Goal: Task Accomplishment & Management: Complete application form

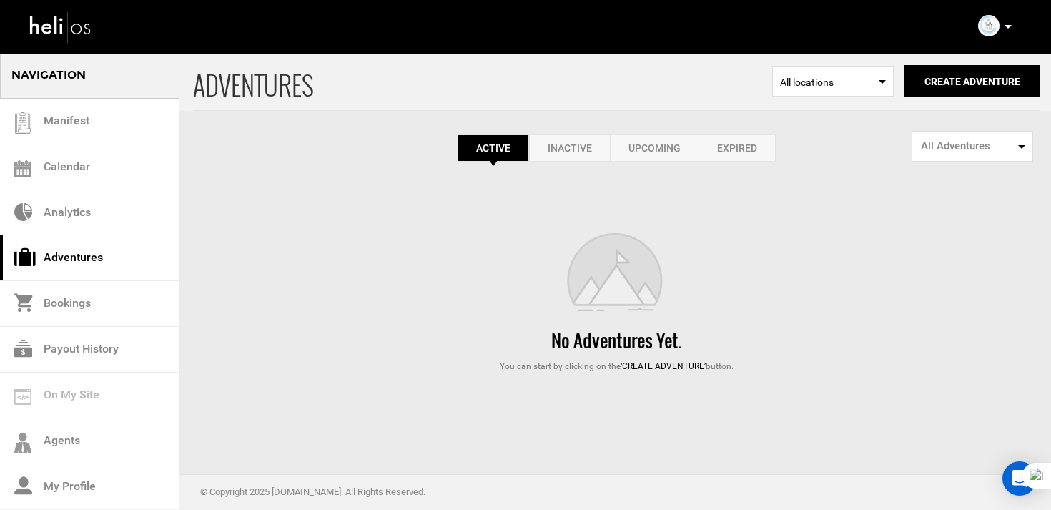
click at [731, 167] on div "ADVENTURES Select Location All locations Create Adventure Public Adventure This…" at bounding box center [525, 212] width 1051 height 320
click at [742, 149] on link "Expired" at bounding box center [737, 147] width 77 height 27
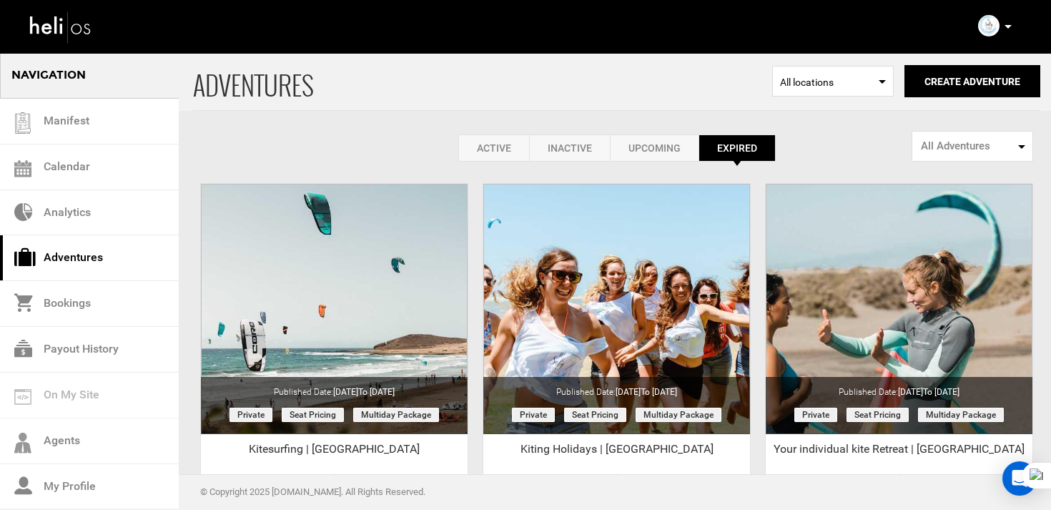
click at [567, 144] on link "Inactive" at bounding box center [569, 147] width 81 height 27
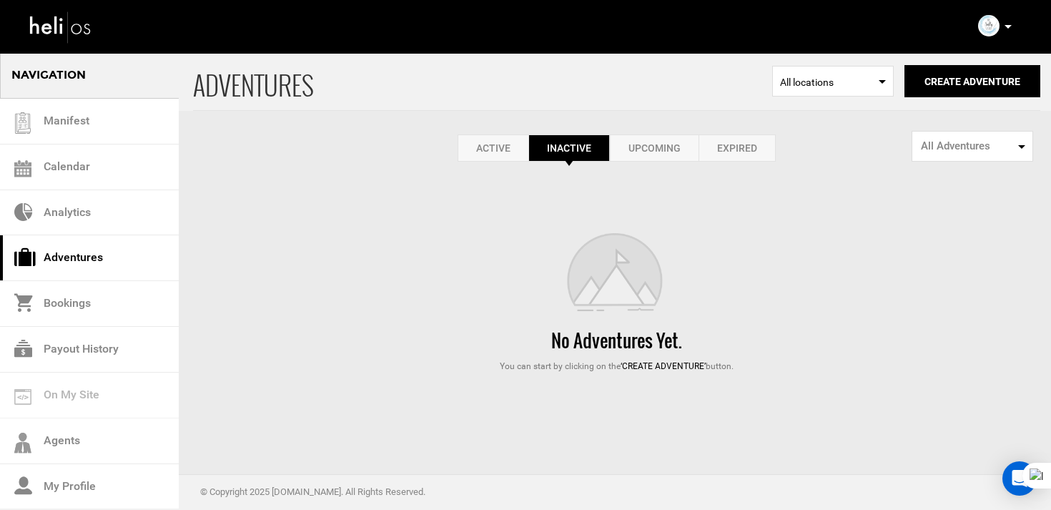
click at [650, 139] on link "Upcoming" at bounding box center [654, 147] width 89 height 27
click at [729, 152] on link "Expired" at bounding box center [737, 147] width 77 height 27
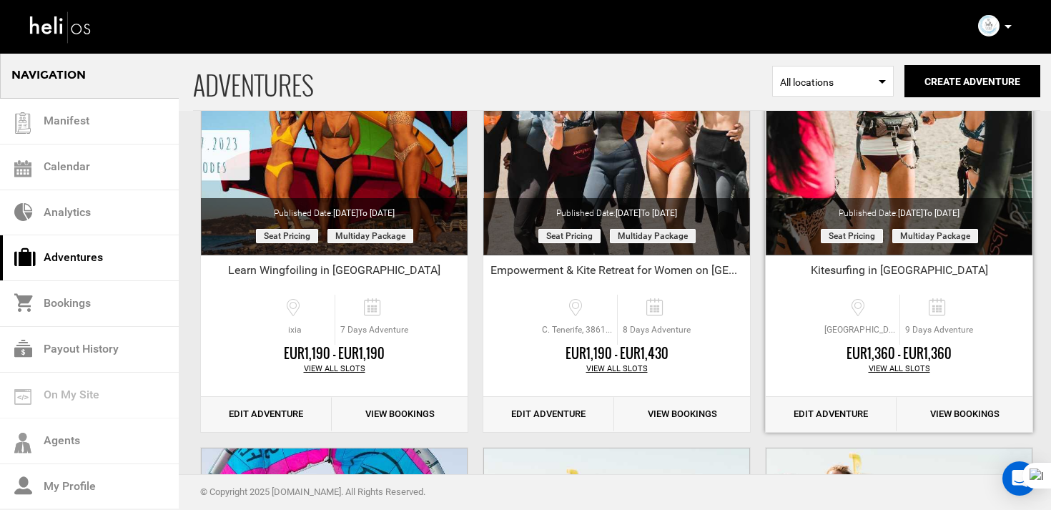
scroll to position [621, 0]
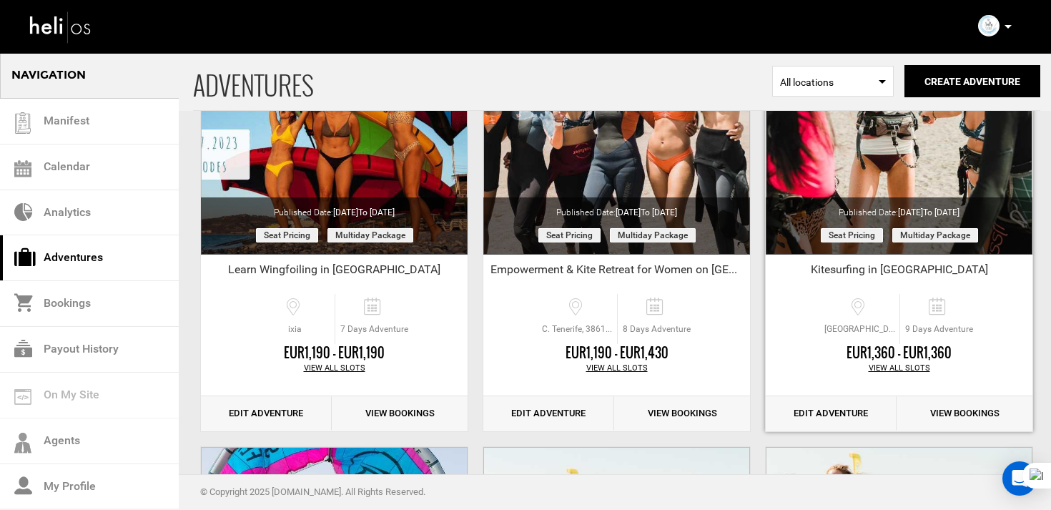
click at [862, 405] on link "Edit Adventure" at bounding box center [831, 413] width 131 height 35
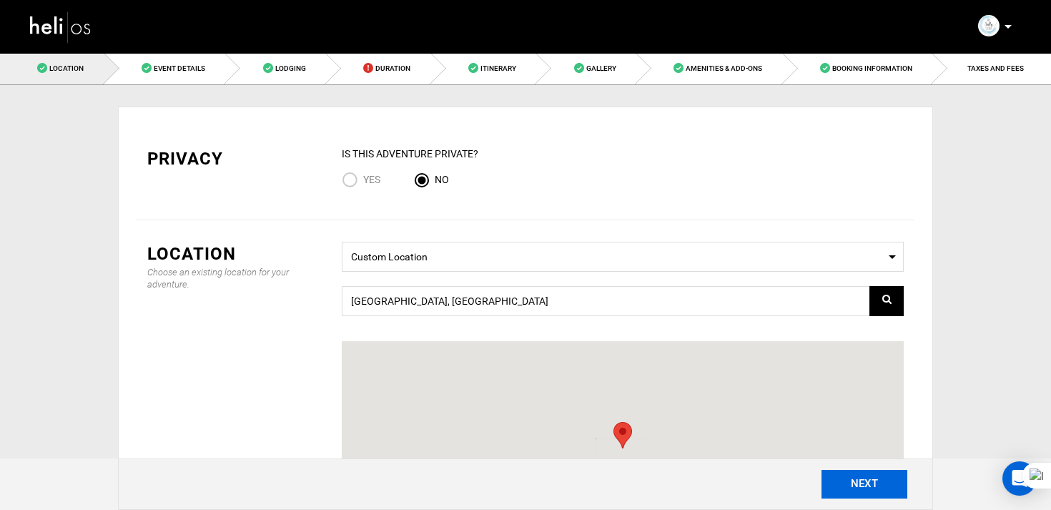
click at [862, 485] on button "NEXT" at bounding box center [865, 484] width 86 height 29
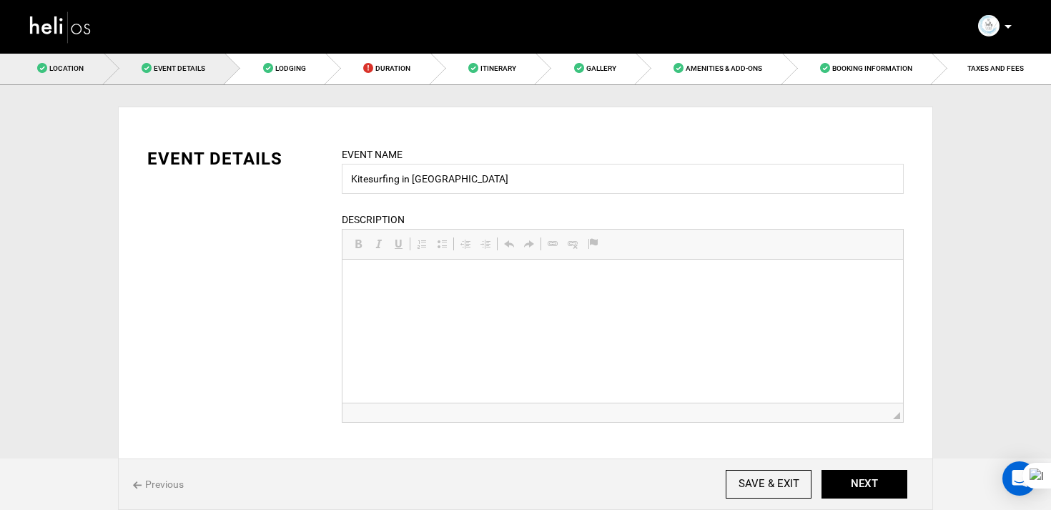
click at [87, 72] on link "Location" at bounding box center [52, 68] width 104 height 32
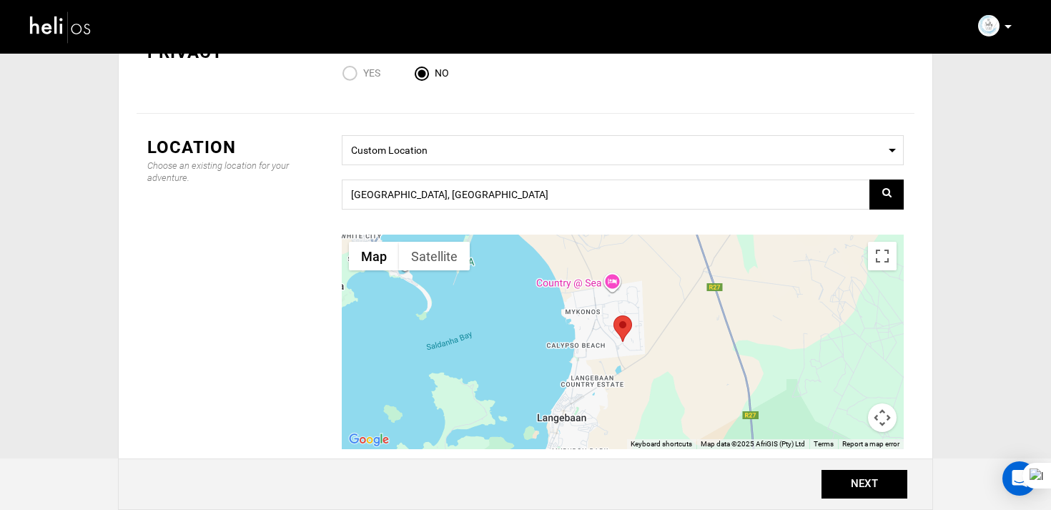
click at [87, 27] on img at bounding box center [61, 27] width 64 height 38
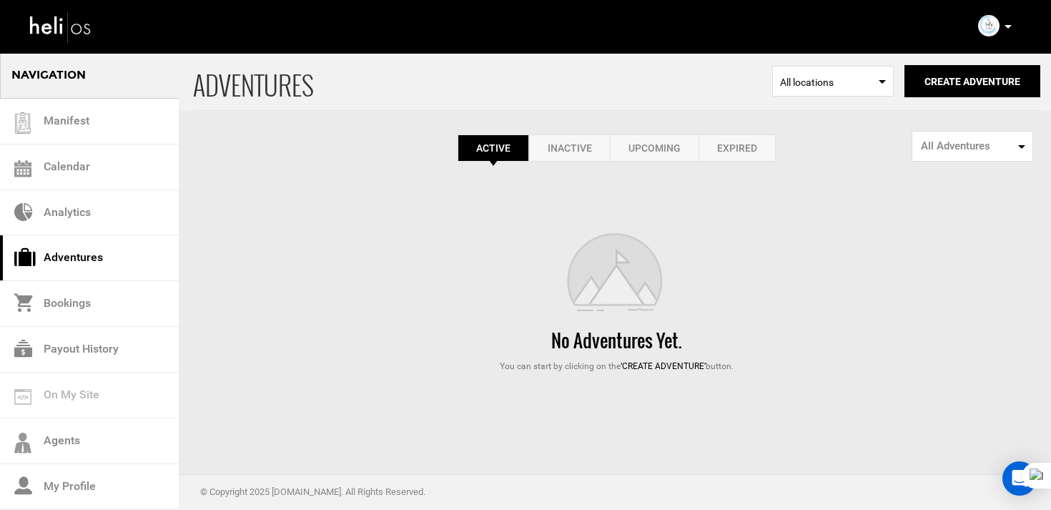
click at [1012, 24] on div "Account Settings Change Password Logout" at bounding box center [996, 26] width 51 height 28
click at [1002, 32] on div "Account Settings Change Password Logout" at bounding box center [996, 26] width 51 height 28
click at [1013, 24] on div "Account Settings Change Password Logout" at bounding box center [996, 26] width 51 height 28
click at [1009, 25] on icon at bounding box center [1008, 27] width 7 height 4
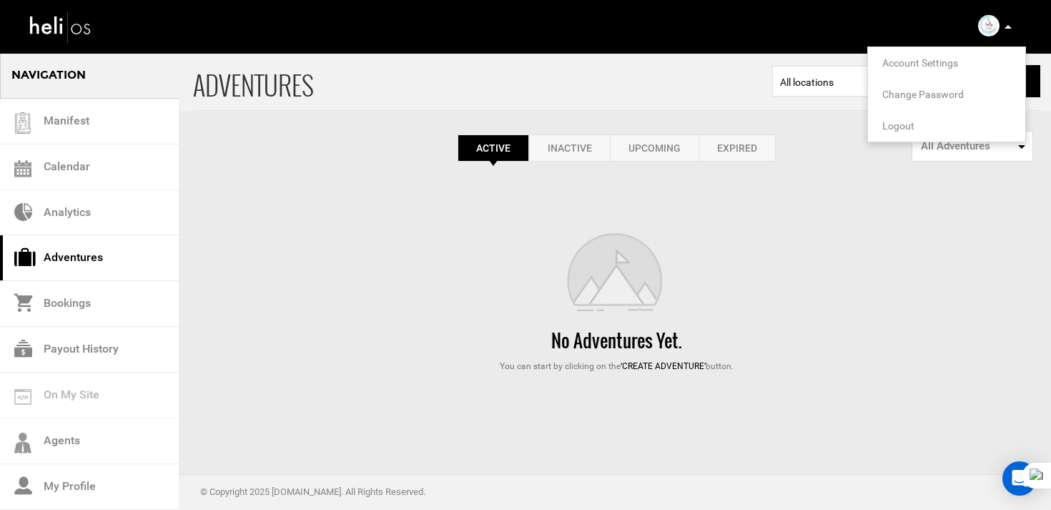
click at [907, 123] on span "Logout" at bounding box center [898, 125] width 32 height 11
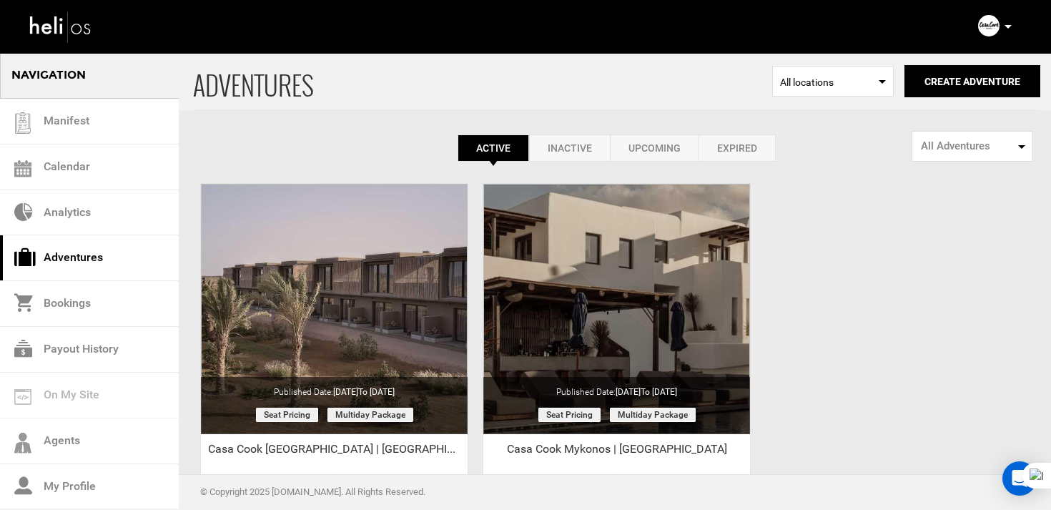
click at [756, 139] on link "Expired" at bounding box center [737, 147] width 77 height 27
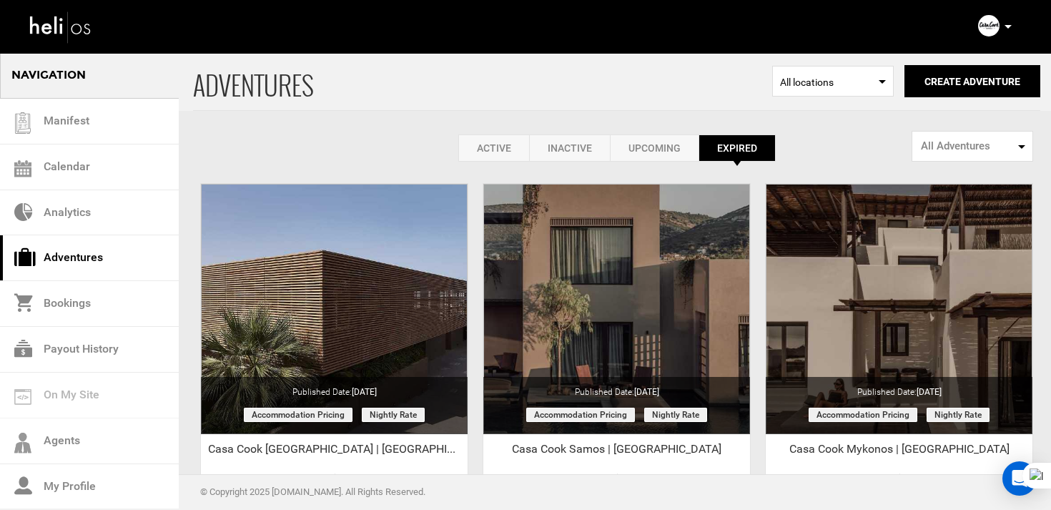
click at [480, 147] on link "Active" at bounding box center [493, 147] width 71 height 27
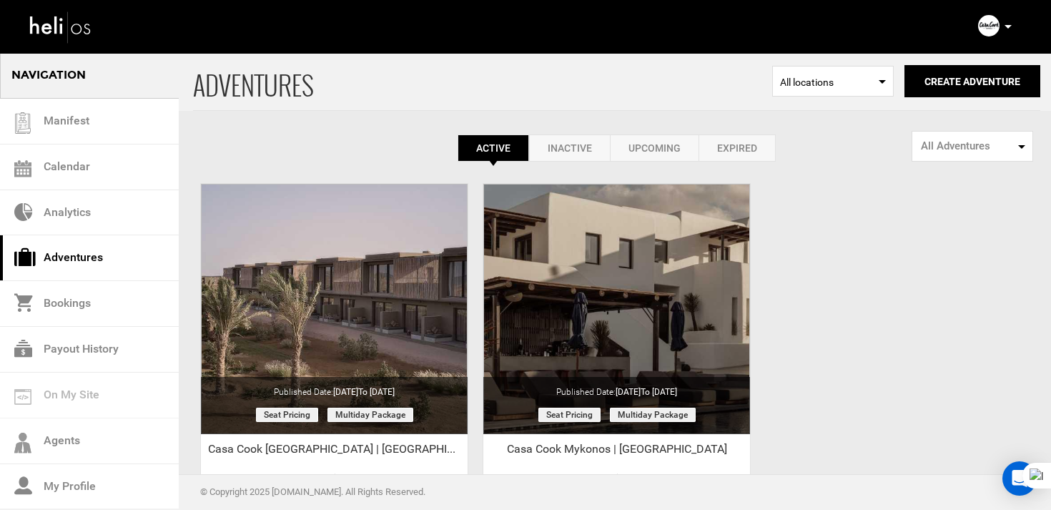
click at [731, 129] on div "Active Inactive Upcoming Expired Active Active Inactive Upcoming Expired Active…" at bounding box center [616, 106] width 847 height 109
click at [731, 132] on div "Active Inactive Upcoming Expired Active Active Inactive Upcoming Expired Active…" at bounding box center [616, 106] width 847 height 109
click at [731, 142] on link "Expired" at bounding box center [737, 147] width 77 height 27
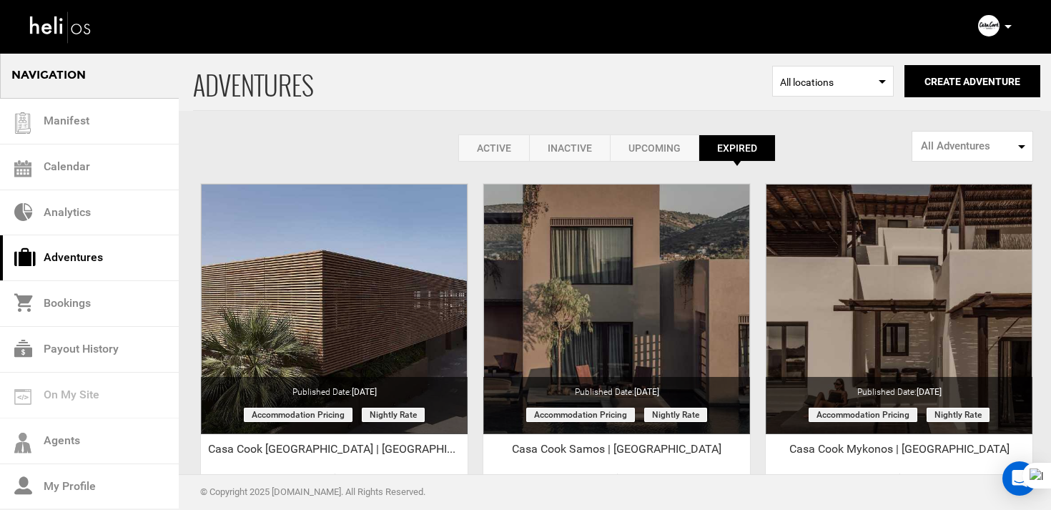
click at [489, 157] on link "Active" at bounding box center [493, 147] width 71 height 27
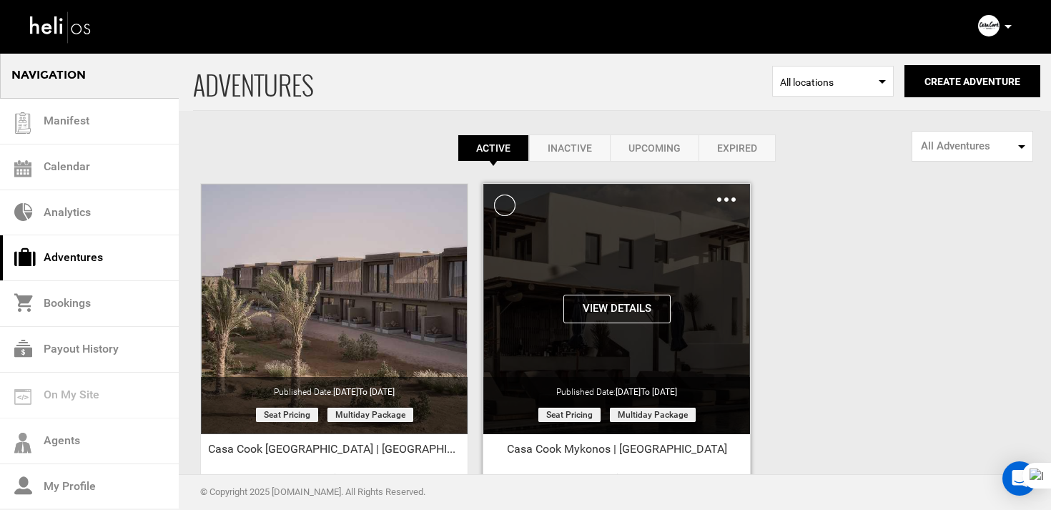
scroll to position [165, 0]
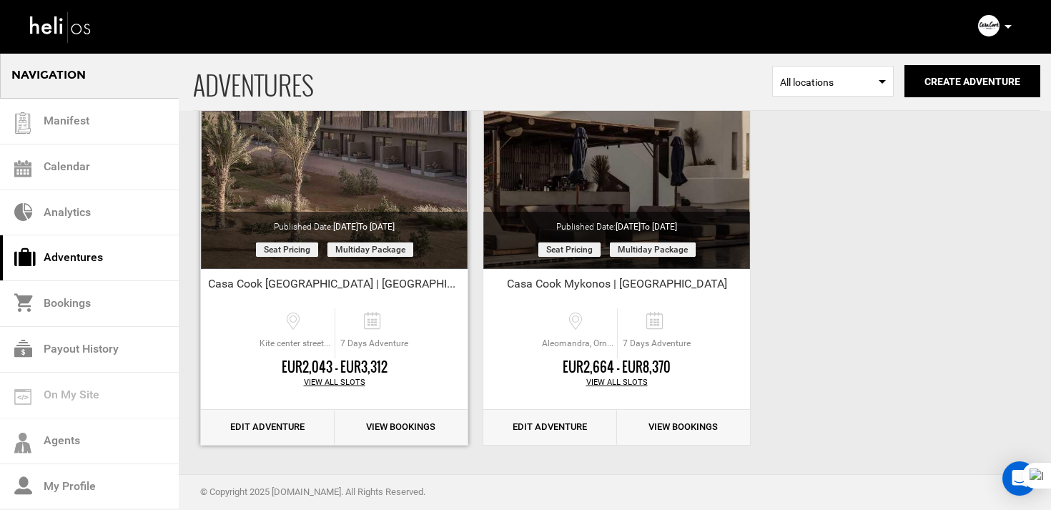
click at [277, 430] on link "Edit Adventure" at bounding box center [268, 427] width 134 height 35
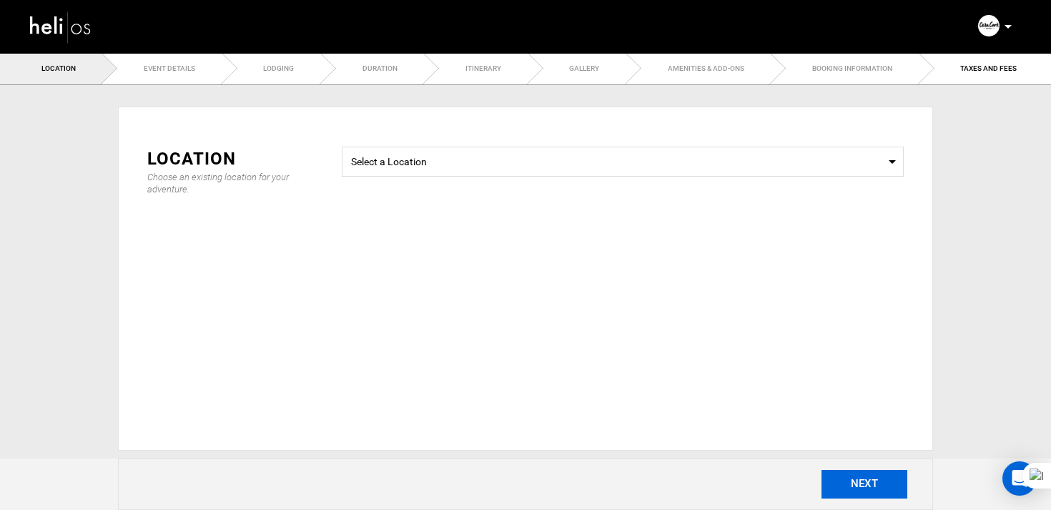
click at [851, 479] on button "NEXT" at bounding box center [865, 484] width 86 height 29
type input "Casa Cook El Gouna | Egypt"
checkbox input "true"
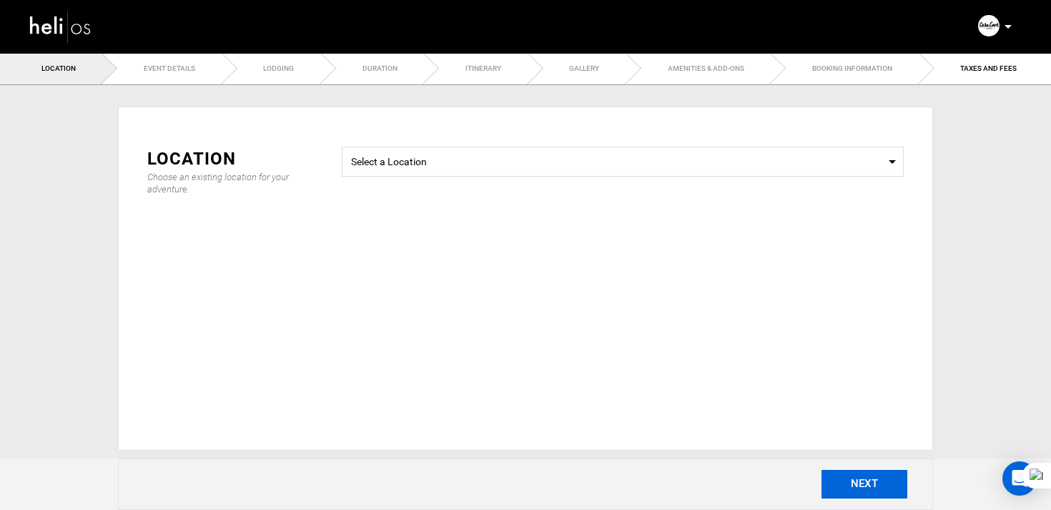
checkbox input "true"
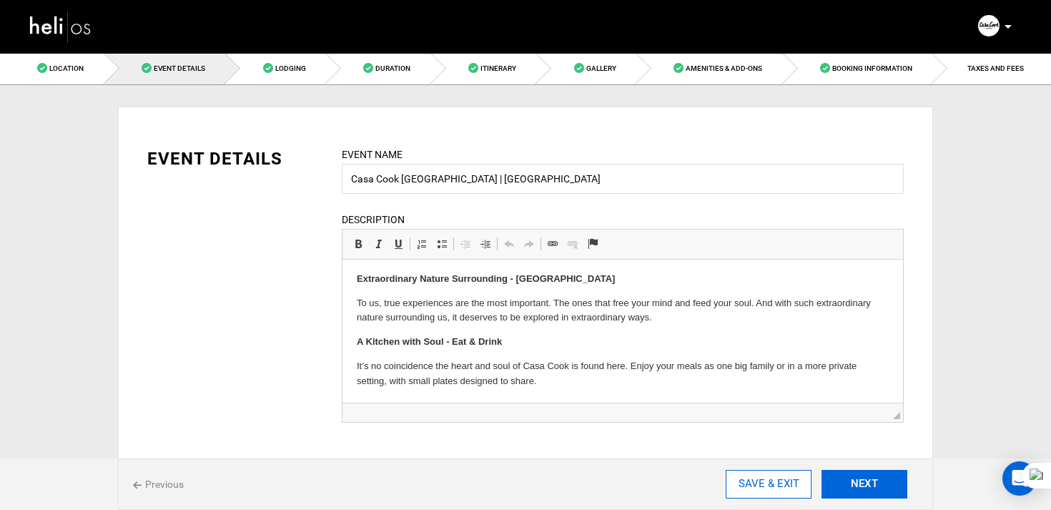
click at [842, 479] on button "NEXT" at bounding box center [865, 484] width 86 height 29
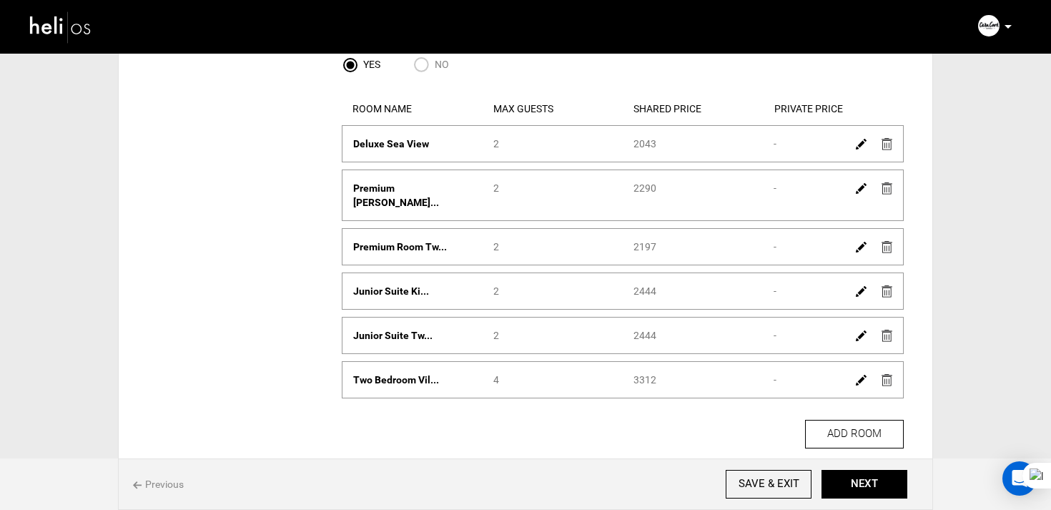
scroll to position [167, 0]
click at [892, 474] on button "NEXT" at bounding box center [865, 484] width 86 height 29
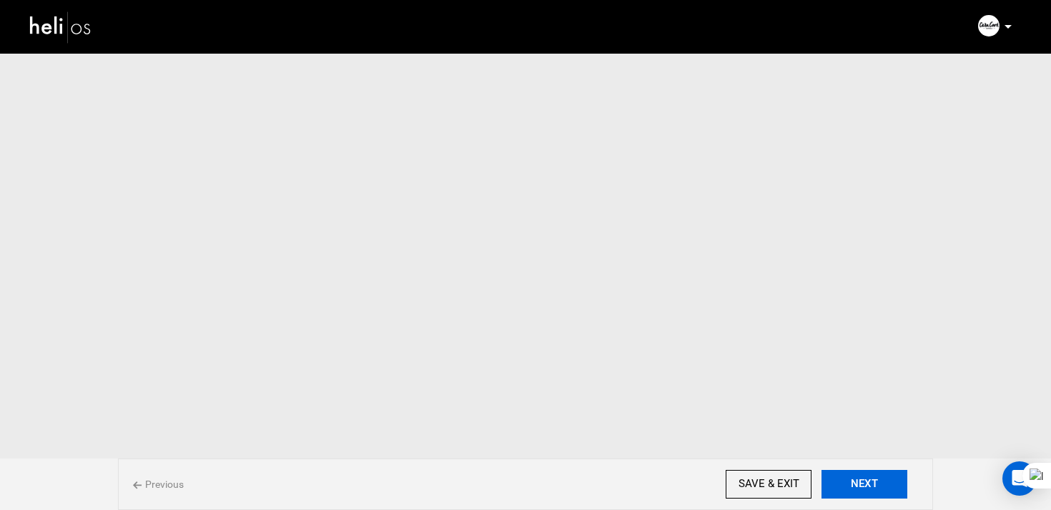
click at [892, 474] on button "NEXT" at bounding box center [865, 484] width 86 height 29
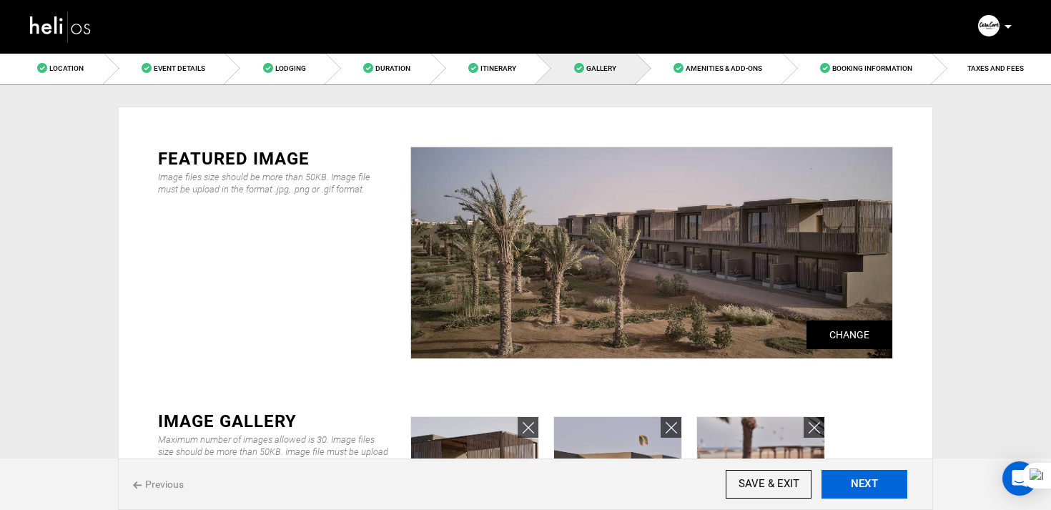
click at [892, 474] on button "NEXT" at bounding box center [865, 484] width 86 height 29
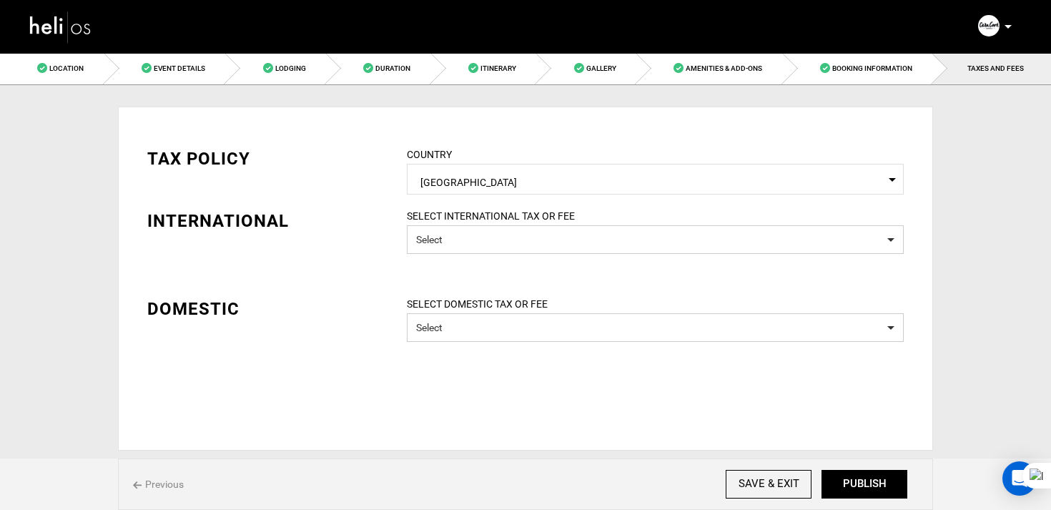
click at [892, 474] on button "PUBLISH" at bounding box center [865, 484] width 86 height 29
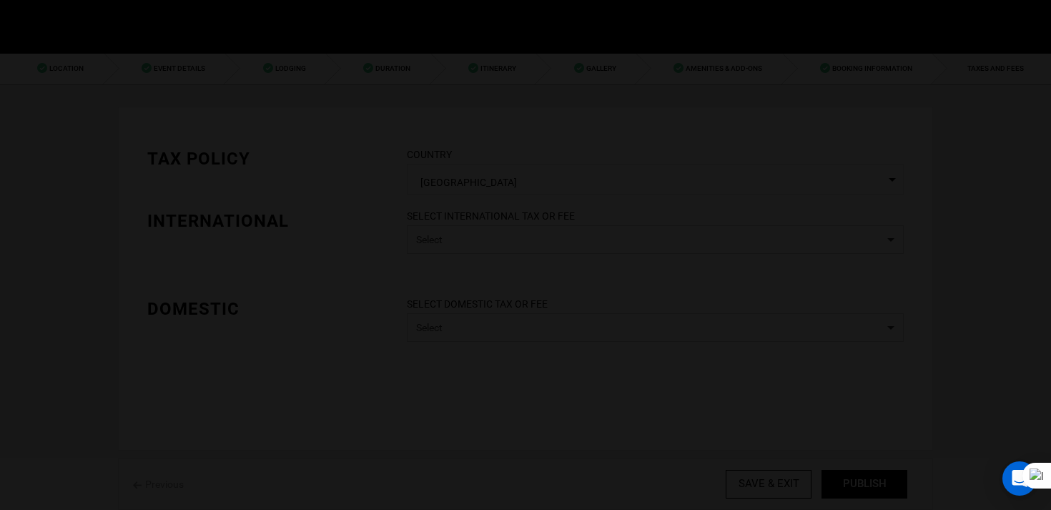
click at [892, 474] on body "Manifest Calendar Analytics Adventures Bookings Payout History Agents My Profil…" at bounding box center [525, 255] width 1051 height 510
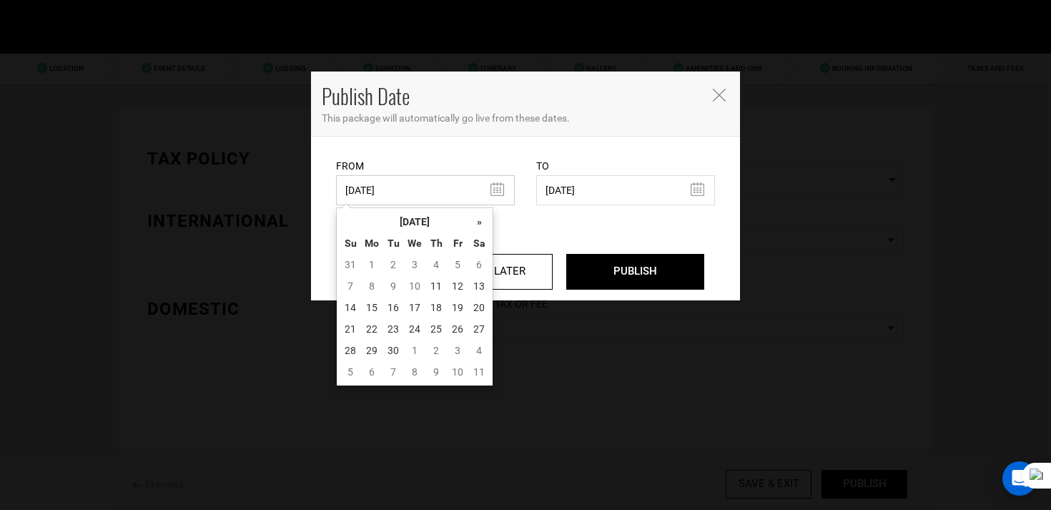
click at [387, 180] on input "11/21/2024" at bounding box center [425, 190] width 179 height 30
click at [443, 285] on td "11" at bounding box center [435, 285] width 21 height 21
type input "09/11/2025"
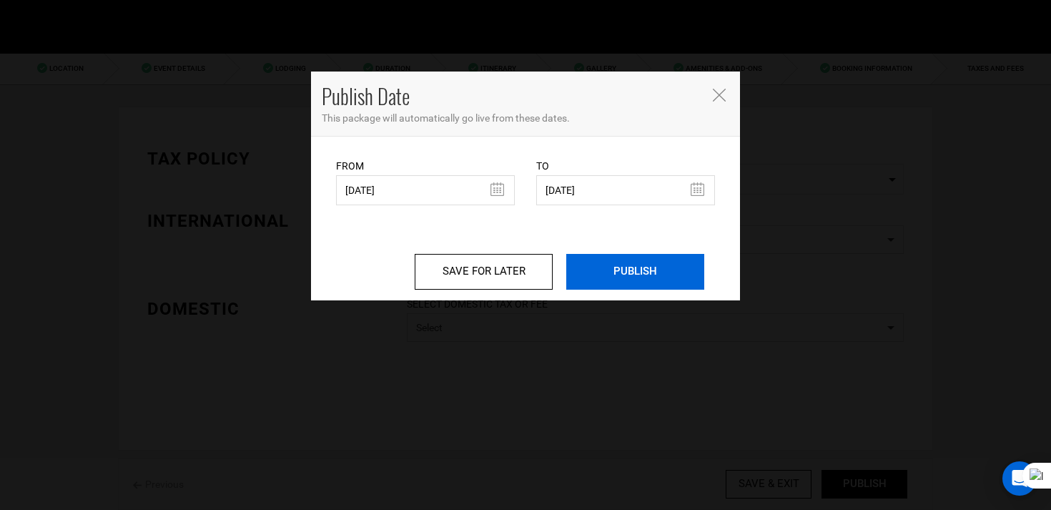
click at [616, 265] on input "PUBLISH" at bounding box center [635, 272] width 138 height 36
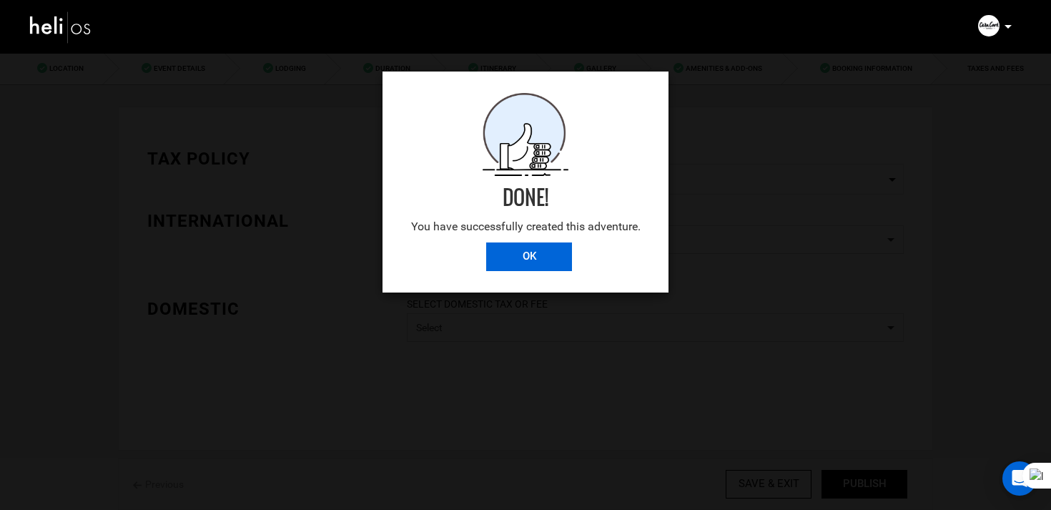
click at [533, 251] on input "OK" at bounding box center [529, 256] width 86 height 29
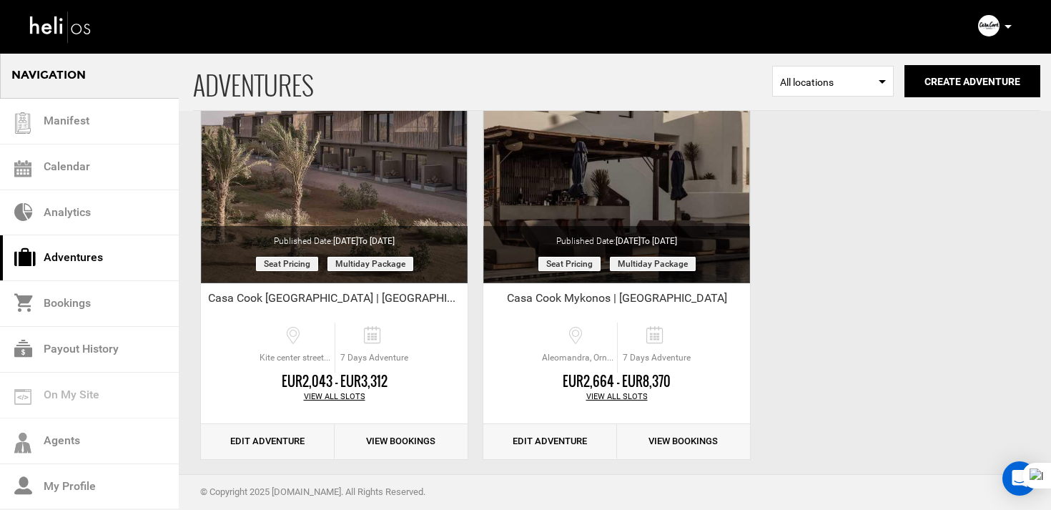
scroll to position [165, 0]
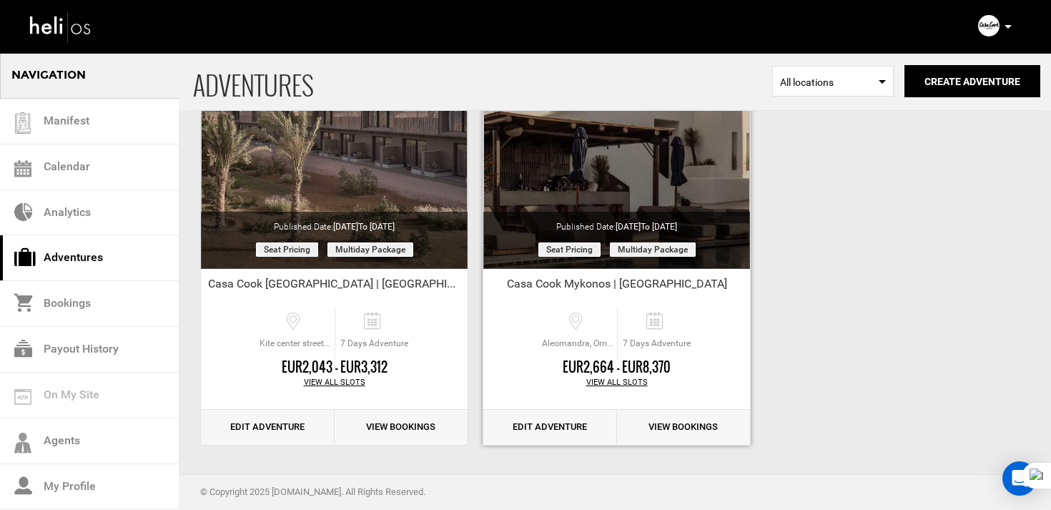
click at [531, 422] on link "Edit Adventure" at bounding box center [550, 427] width 134 height 35
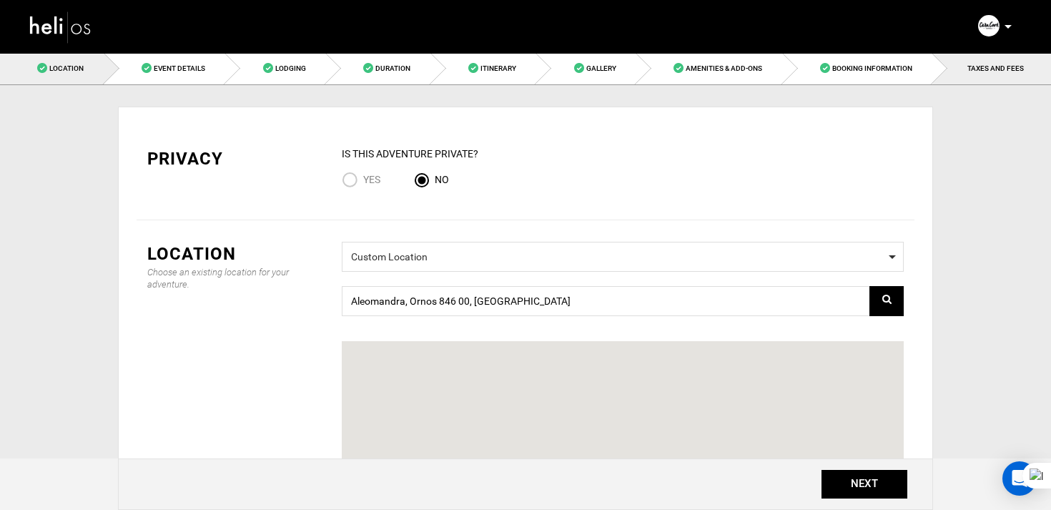
click at [977, 72] on span "TAXES AND FEES" at bounding box center [995, 68] width 56 height 8
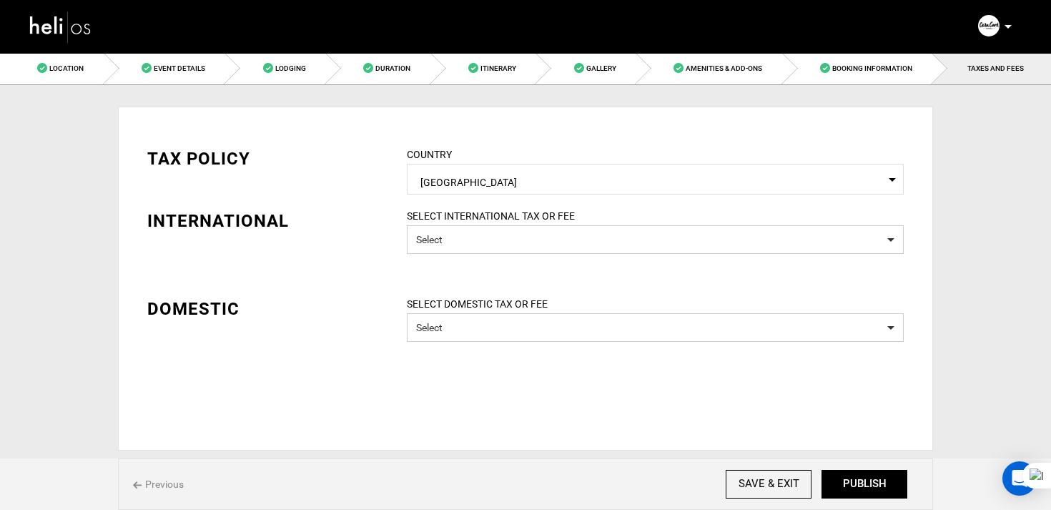
click at [838, 503] on div "Previous SAVE & EXIT NEXT PUBLISH" at bounding box center [525, 483] width 815 height 51
click at [847, 478] on button "PUBLISH" at bounding box center [865, 484] width 86 height 29
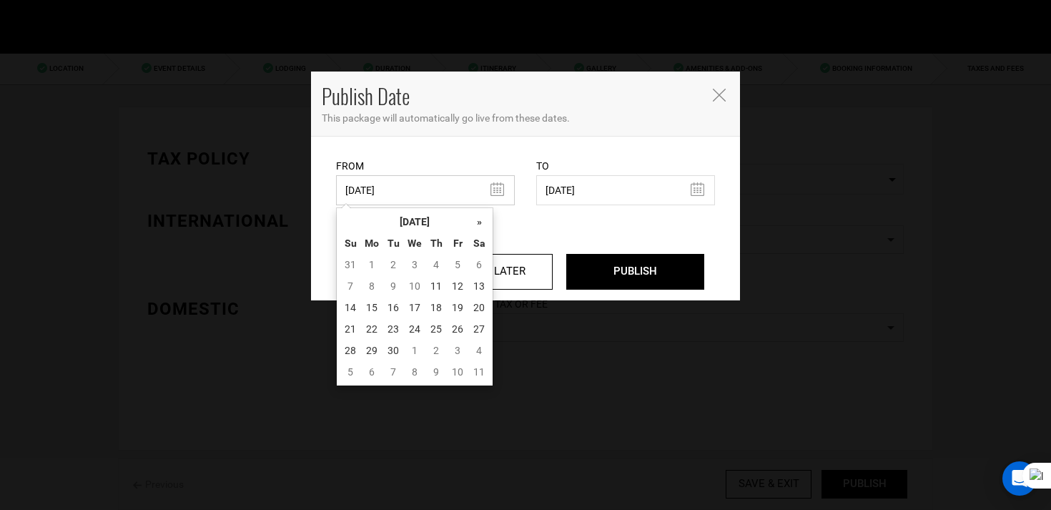
click at [398, 195] on input "11/21/2024" at bounding box center [425, 190] width 179 height 30
click at [435, 280] on td "11" at bounding box center [435, 285] width 21 height 21
type input "09/11/2025"
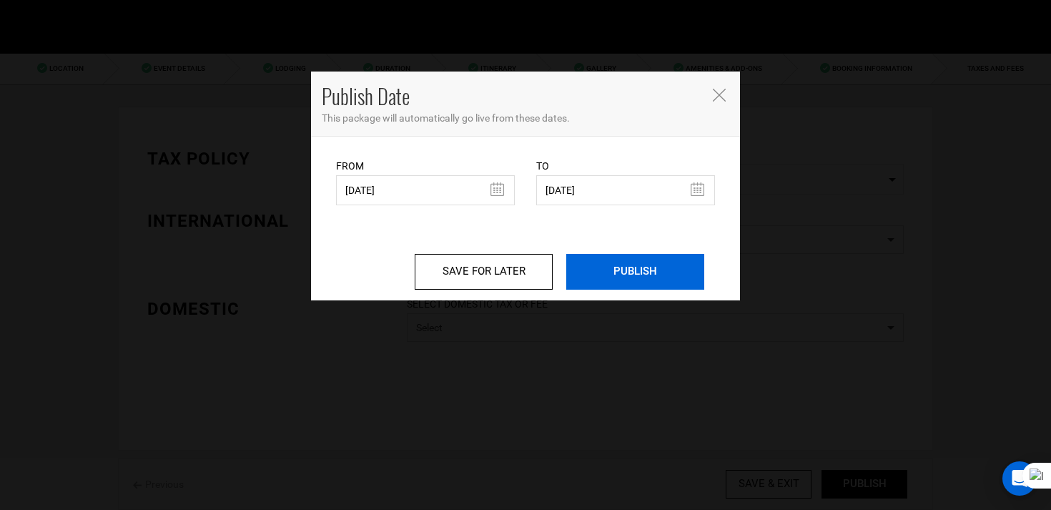
click at [646, 261] on input "PUBLISH" at bounding box center [635, 272] width 138 height 36
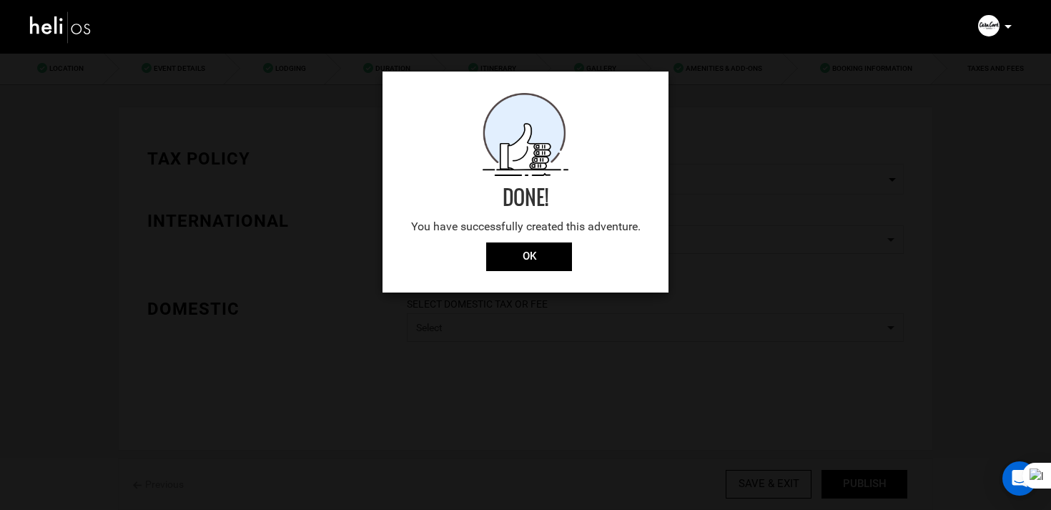
click at [561, 277] on div "Done! You have successfully created this adventure. OK" at bounding box center [526, 182] width 286 height 221
click at [557, 269] on input "OK" at bounding box center [529, 256] width 86 height 29
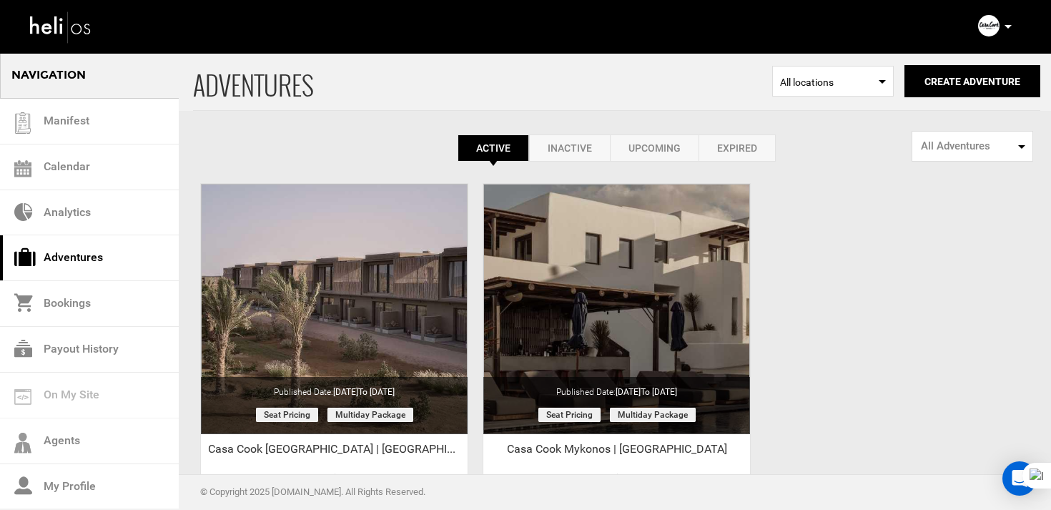
click at [1007, 27] on icon at bounding box center [1008, 27] width 7 height 4
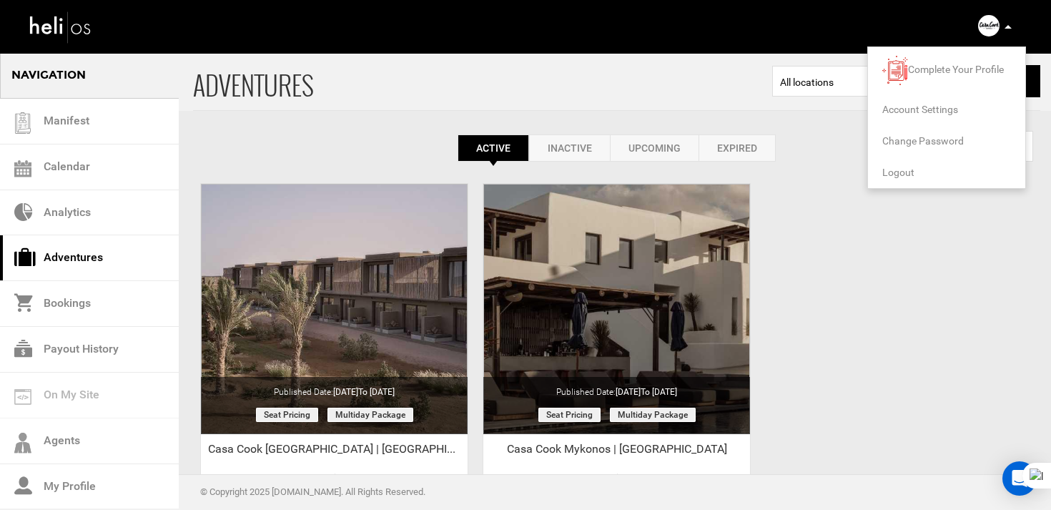
click at [899, 167] on span "Logout" at bounding box center [898, 172] width 32 height 11
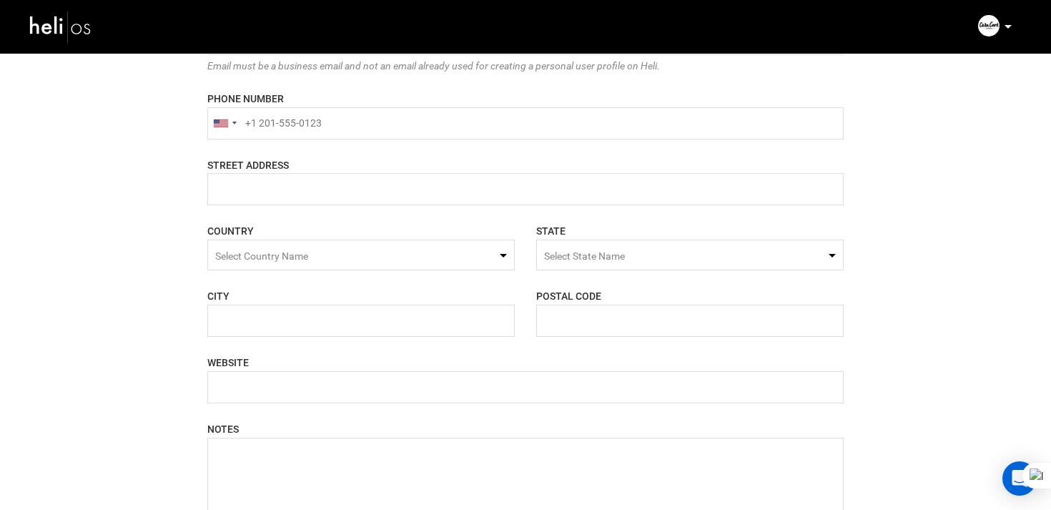
scroll to position [989, 0]
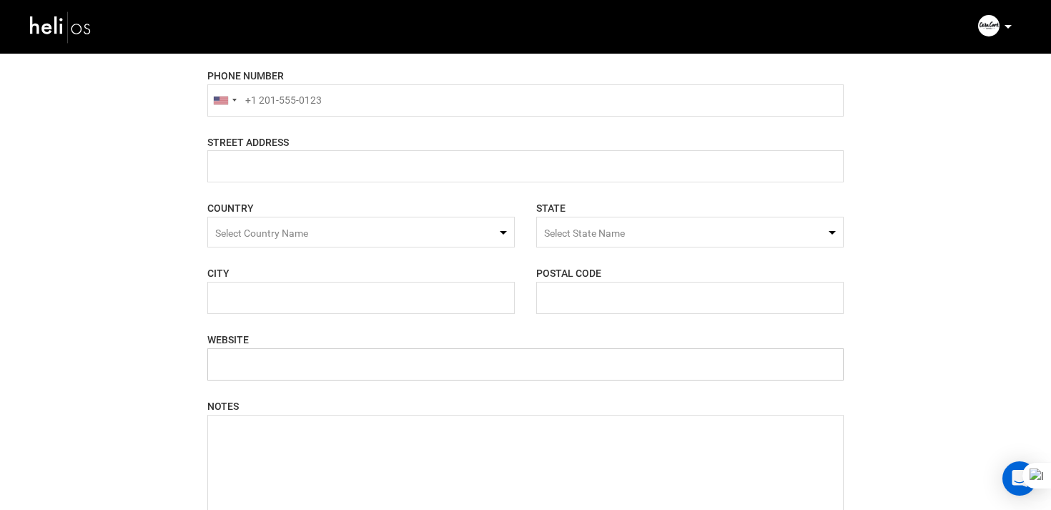
click at [249, 365] on input "text" at bounding box center [525, 364] width 636 height 32
paste input "https://riahkiteacademy.com/"
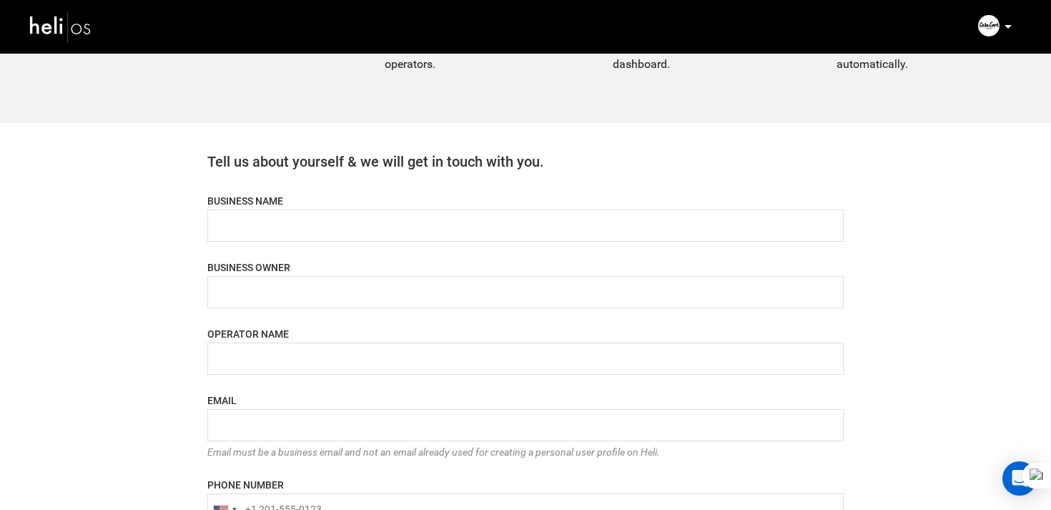
type input "https://riahkiteacademy.com/"
click at [269, 223] on input "name" at bounding box center [525, 226] width 636 height 32
type input "Riah Kite Academy"
click at [257, 280] on input "name" at bounding box center [525, 292] width 636 height 32
click at [332, 236] on input "name" at bounding box center [525, 226] width 636 height 32
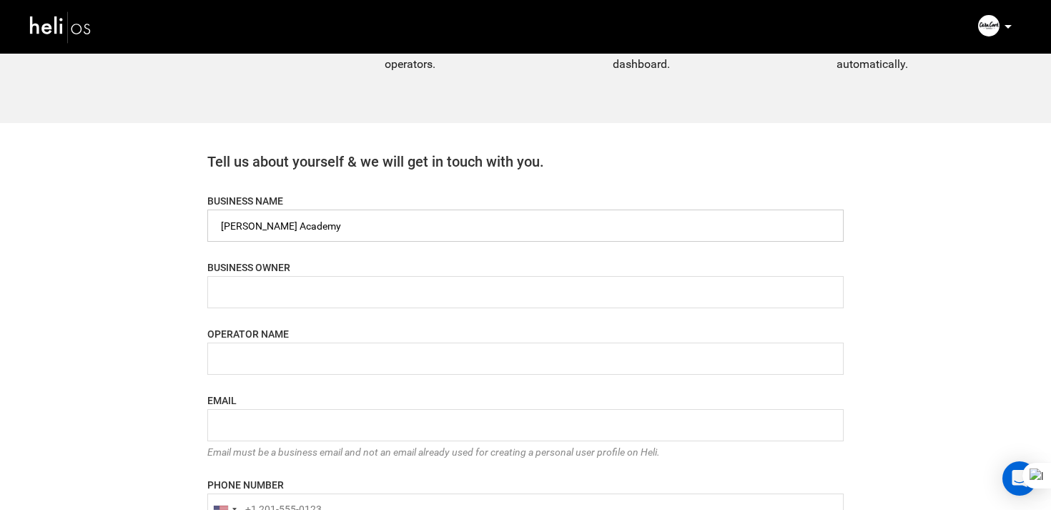
click at [332, 236] on input "name" at bounding box center [525, 226] width 636 height 32
click at [280, 299] on input "name" at bounding box center [525, 292] width 636 height 32
paste input "Riah Kite Academy"
type input "Riah Kite Academy"
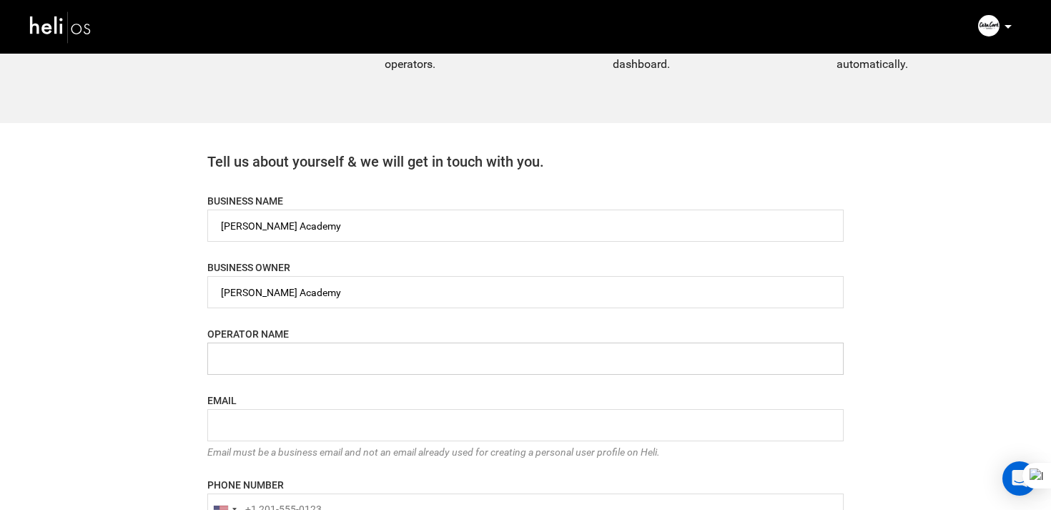
click at [260, 360] on input "name" at bounding box center [525, 358] width 636 height 32
paste input "Riah Kite Academy"
type input "Riah Kite Academy"
click at [247, 423] on input "email" at bounding box center [525, 425] width 636 height 32
paste input "Riah Kite Academy"
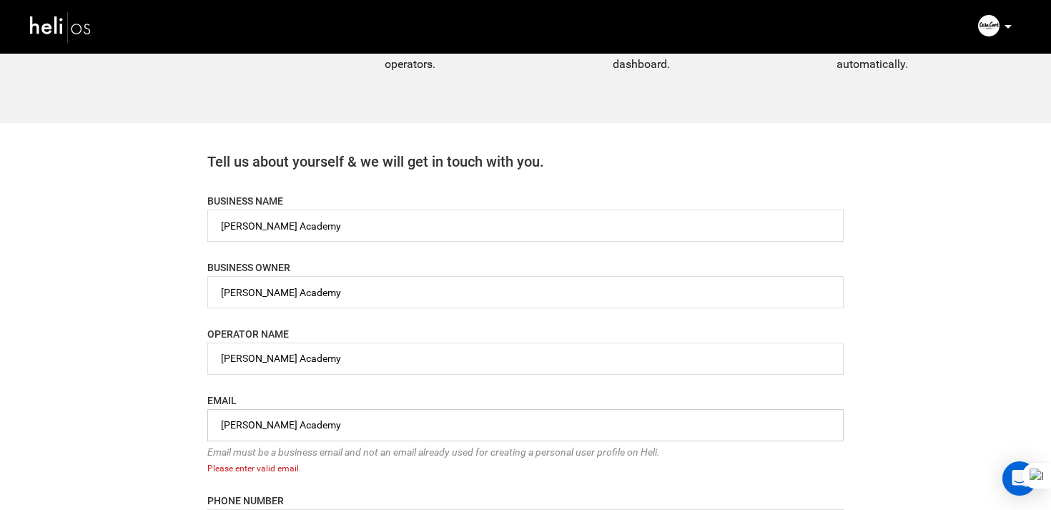
drag, startPoint x: 225, startPoint y: 426, endPoint x: 179, endPoint y: 426, distance: 45.8
drag, startPoint x: 238, startPoint y: 428, endPoint x: 373, endPoint y: 428, distance: 134.4
click at [373, 428] on input "riah Kite Academy" at bounding box center [525, 425] width 636 height 32
type input "riahkite@yopmail.com"
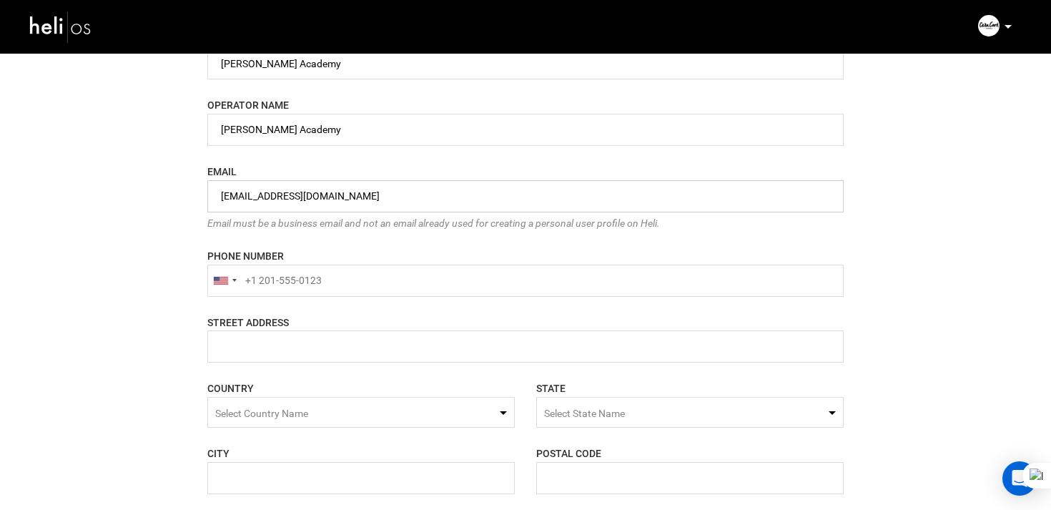
scroll to position [818, 0]
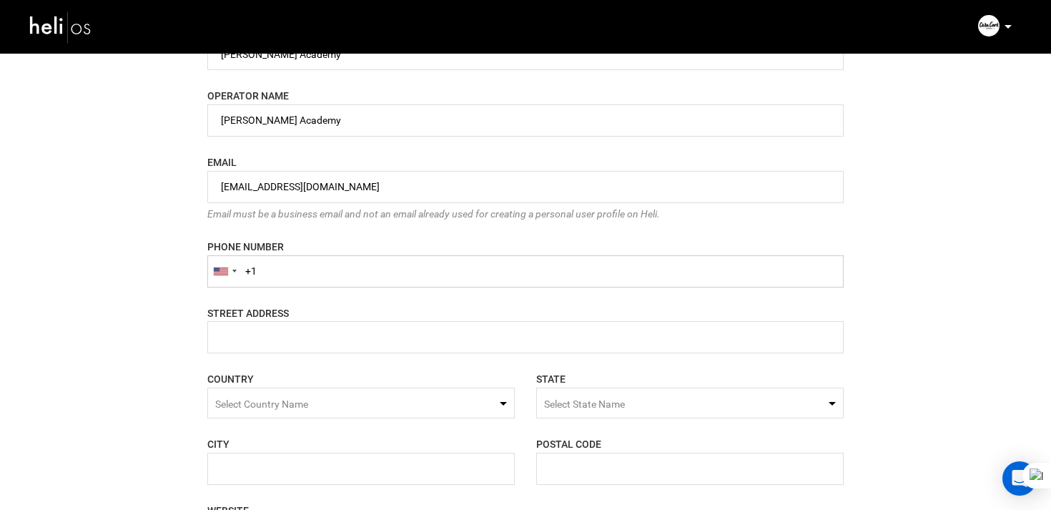
click at [315, 285] on input "+1" at bounding box center [525, 271] width 636 height 32
type input "+"
paste input "+201224442811"
type input "+201224442811"
click at [280, 317] on label "STREET ADDRESS" at bounding box center [248, 313] width 82 height 14
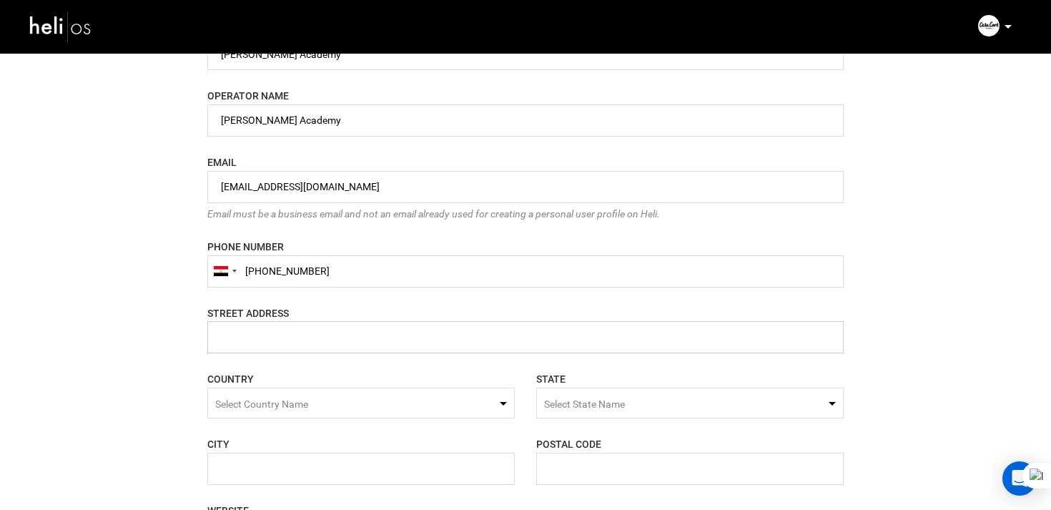
click at [267, 336] on input "name" at bounding box center [525, 337] width 636 height 32
paste input "Riah Kite Academy, Hurghada 2, Red Sea Governorate 1982801, Egypt"
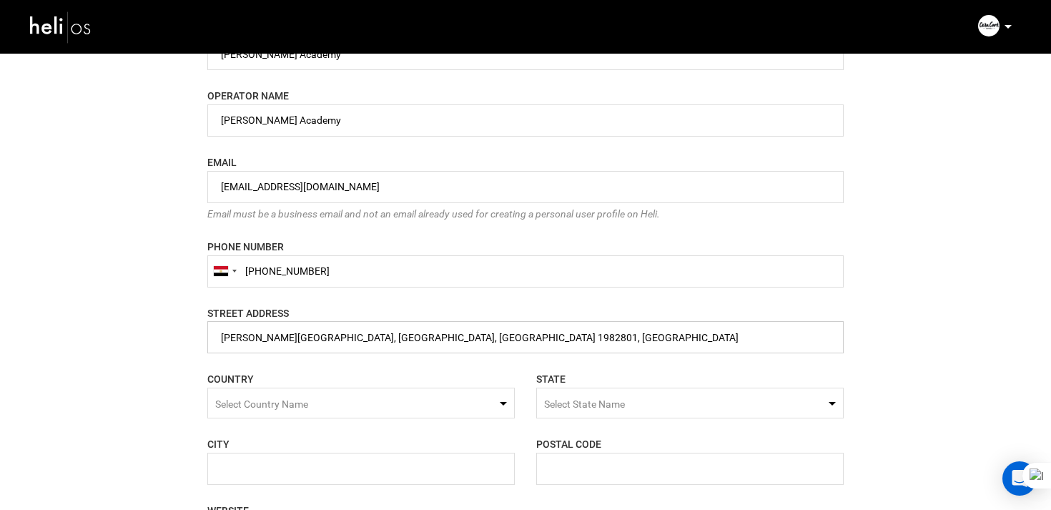
type input "Riah Kite Academy, Hurghada 2, Red Sea Governorate 1982801, Egypt"
click at [273, 410] on span "Select Country Name" at bounding box center [261, 403] width 93 height 11
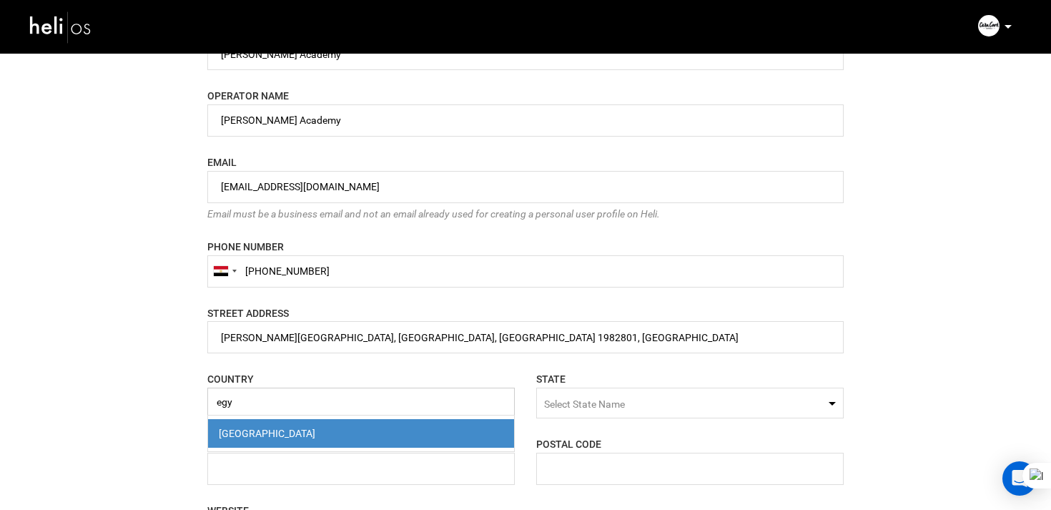
type input "egy"
click at [236, 440] on div "[GEOGRAPHIC_DATA]" at bounding box center [361, 433] width 285 height 14
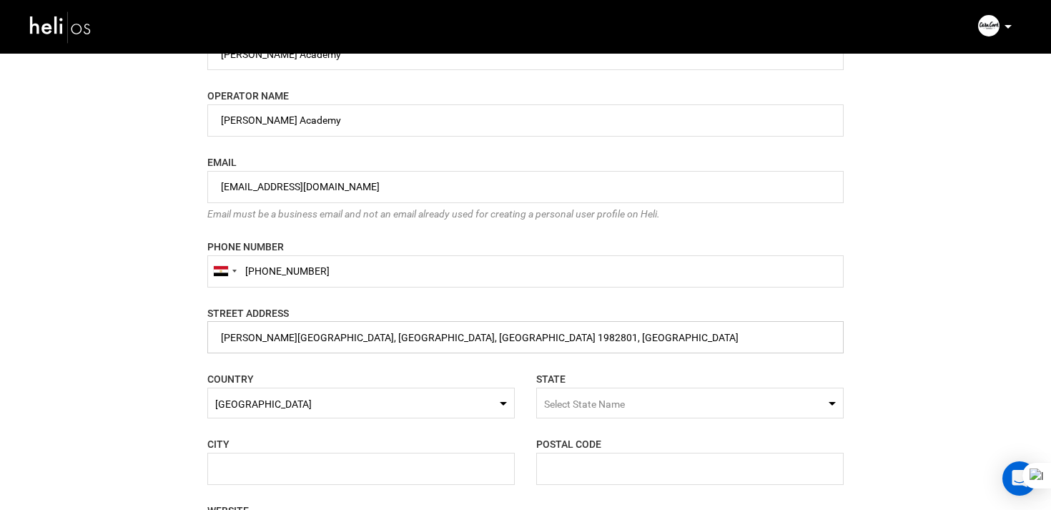
drag, startPoint x: 463, startPoint y: 337, endPoint x: 496, endPoint y: 337, distance: 33.6
click at [496, 337] on input "name" at bounding box center [525, 337] width 636 height 32
drag, startPoint x: 462, startPoint y: 338, endPoint x: 498, endPoint y: 341, distance: 36.6
click at [498, 341] on input "name" at bounding box center [525, 337] width 636 height 32
click at [620, 448] on div "POSTAL CODE Please enter a valid postal code." at bounding box center [690, 460] width 329 height 49
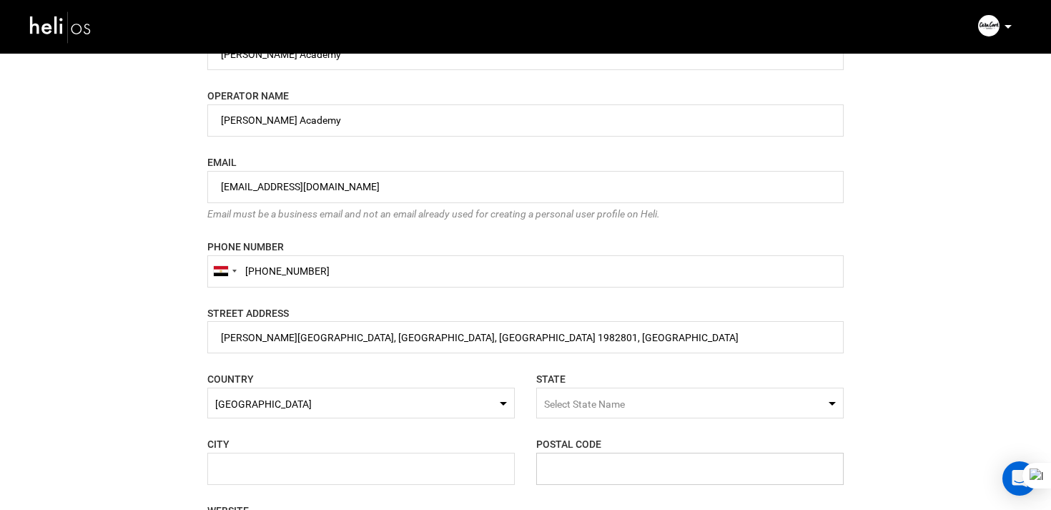
click at [589, 470] on input "text" at bounding box center [689, 469] width 307 height 32
paste input "1982801"
type input "1982801"
click at [556, 414] on span "Select State Name" at bounding box center [689, 403] width 307 height 31
type input "r"
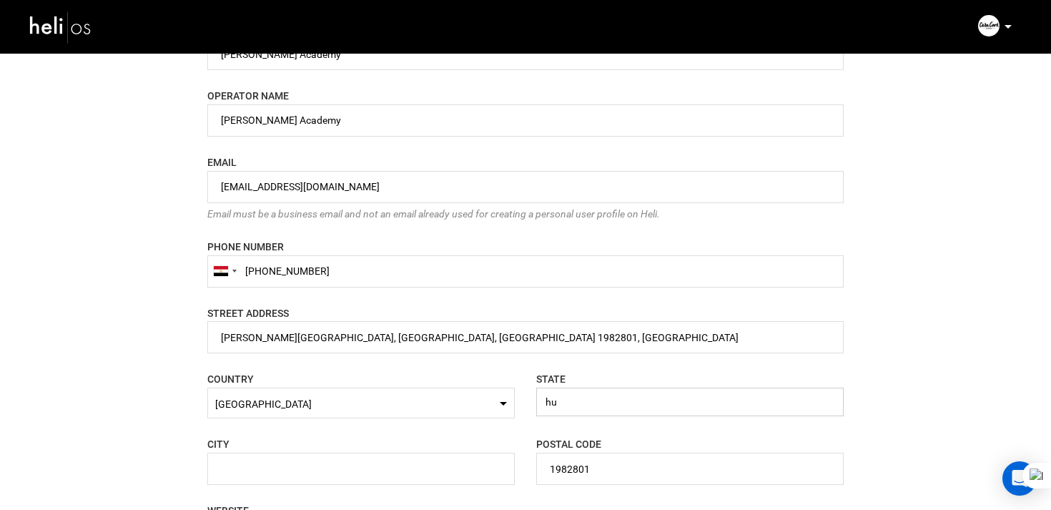
type input "h"
type input "r"
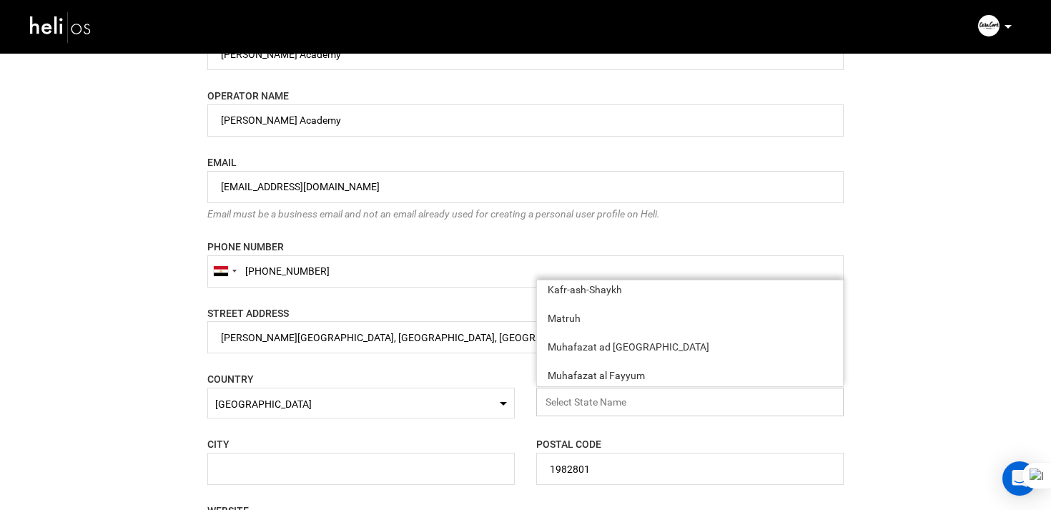
scroll to position [0, 0]
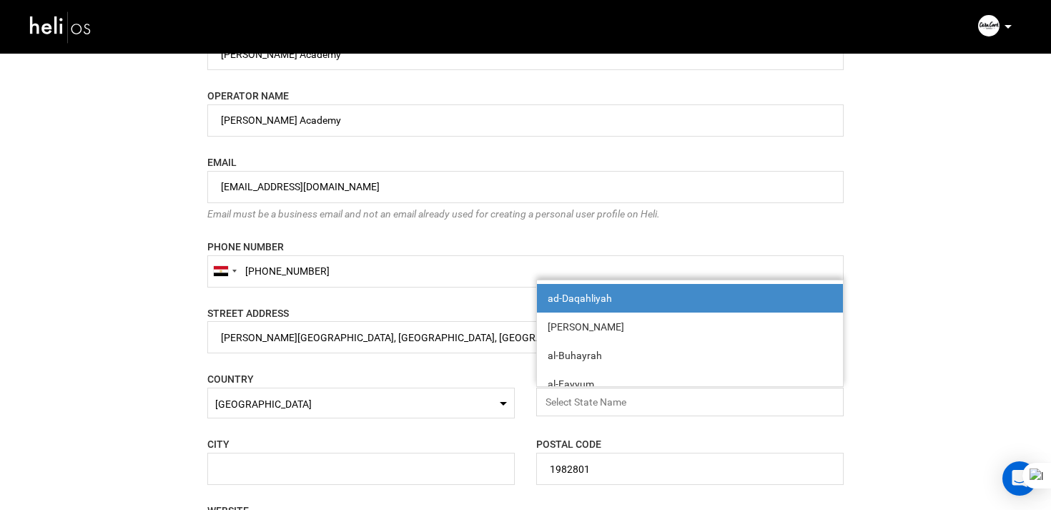
click at [406, 372] on div "COUNTRY Select Country Name Egypt Please select a country." at bounding box center [361, 394] width 329 height 47
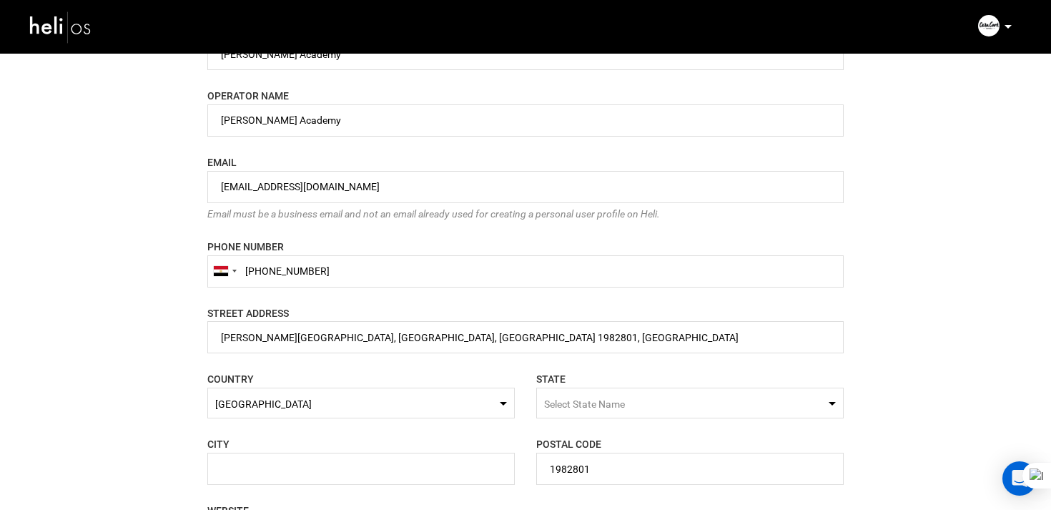
click at [583, 410] on span "Select State Name" at bounding box center [689, 403] width 307 height 31
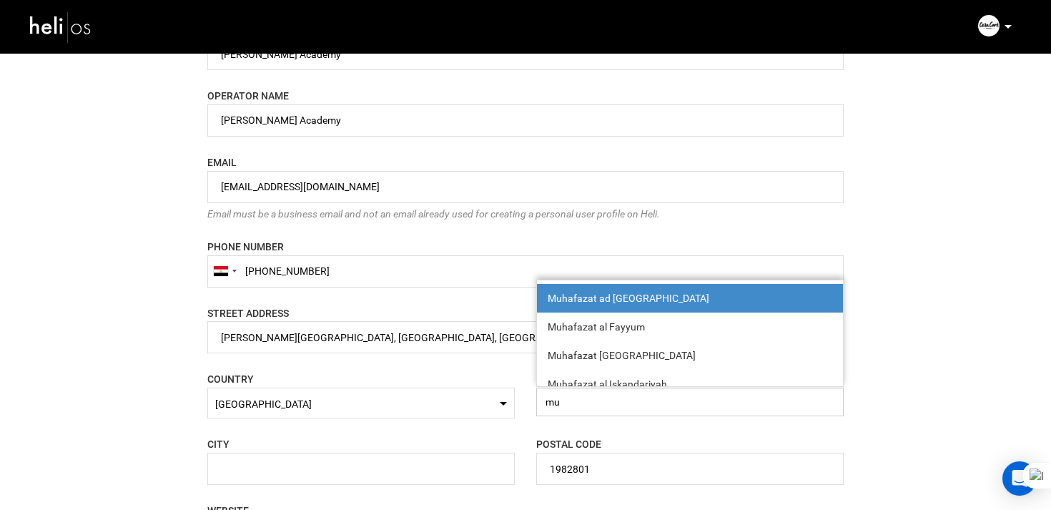
type input "m"
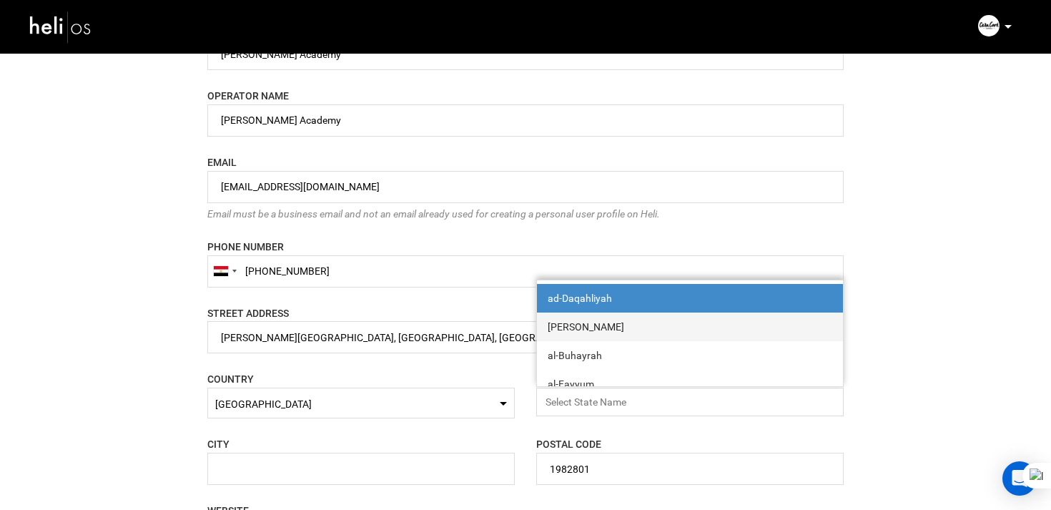
click at [620, 327] on div "al-Bahr-al-Ahmar" at bounding box center [690, 327] width 285 height 14
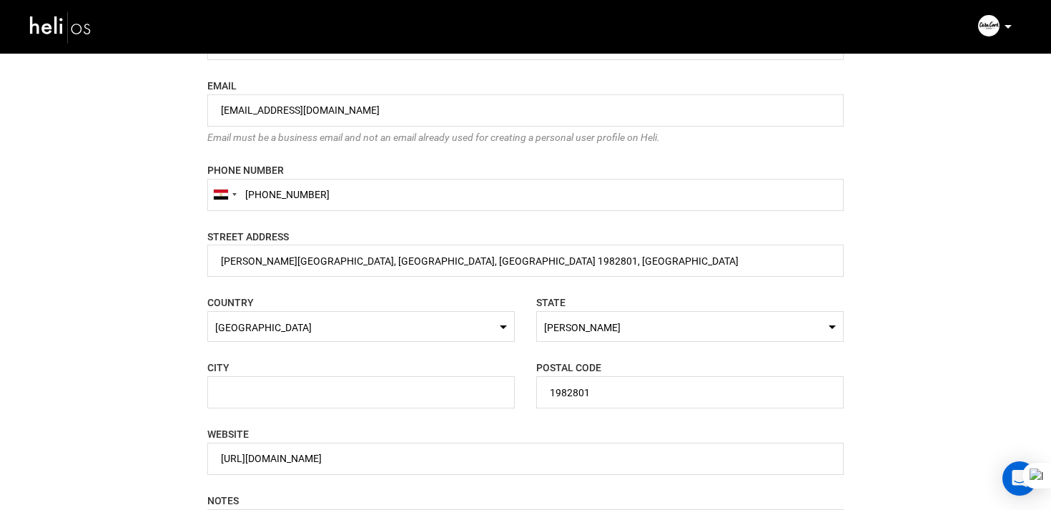
scroll to position [910, 0]
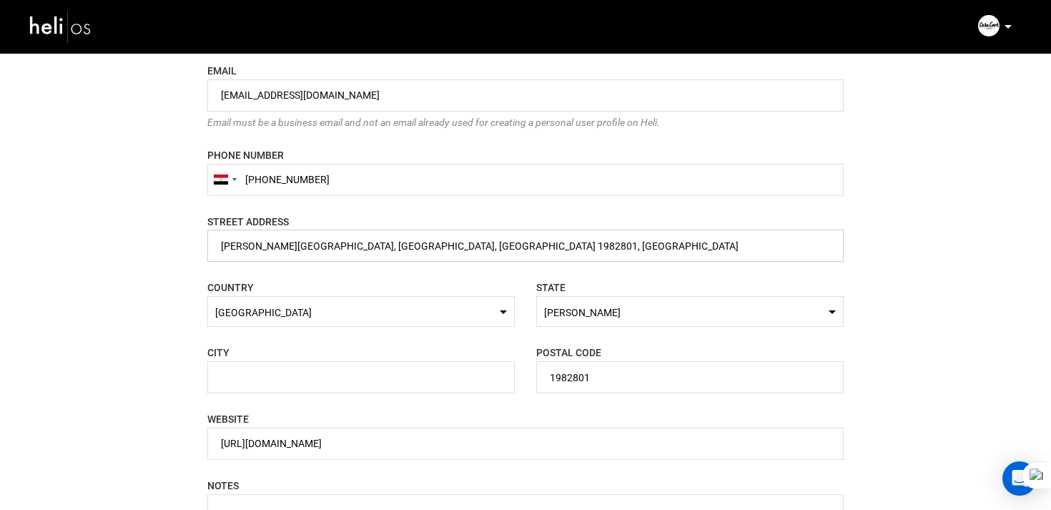
drag, startPoint x: 367, startPoint y: 247, endPoint x: 458, endPoint y: 250, distance: 90.9
click at [458, 250] on input "name" at bounding box center [525, 246] width 636 height 32
click at [275, 368] on input "text" at bounding box center [360, 377] width 307 height 32
paste input "Red Sea Governorate"
drag, startPoint x: 339, startPoint y: 378, endPoint x: 154, endPoint y: 378, distance: 184.5
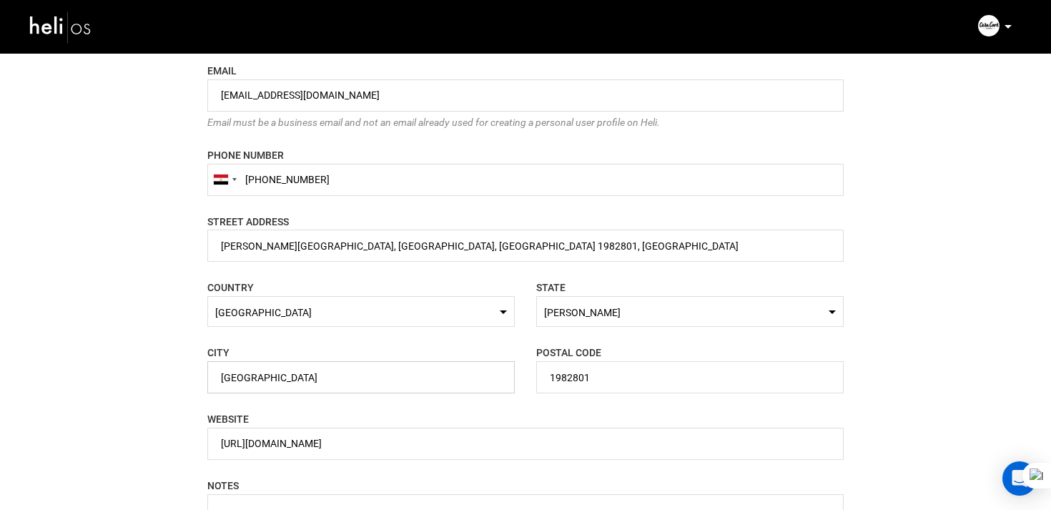
type input "J"
type input "Hurghada"
drag, startPoint x: 360, startPoint y: 250, endPoint x: 551, endPoint y: 266, distance: 191.6
click at [551, 266] on form "BUSINESS NAME Please enter a valid business name. BUSINESS OWNER Please enter v…" at bounding box center [525, 289] width 636 height 934
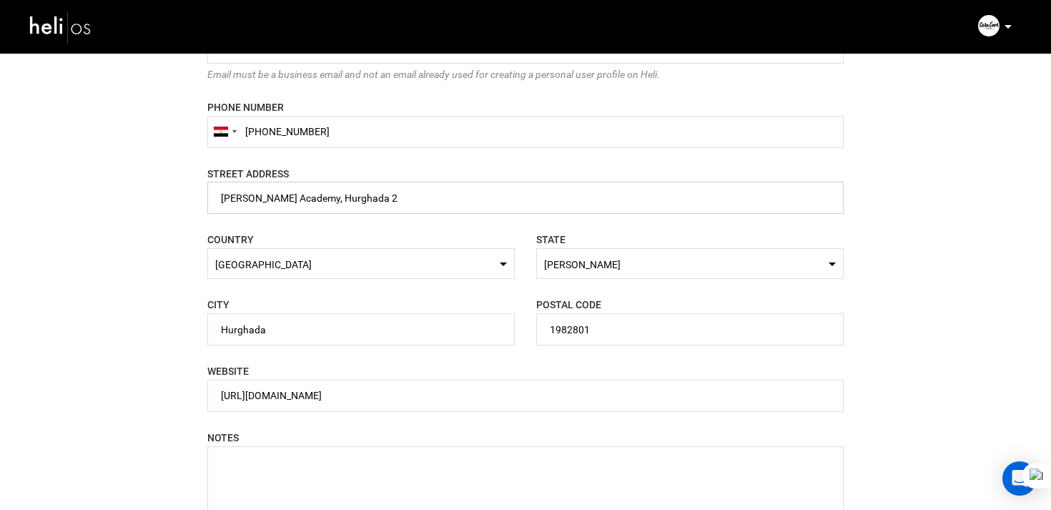
scroll to position [1137, 0]
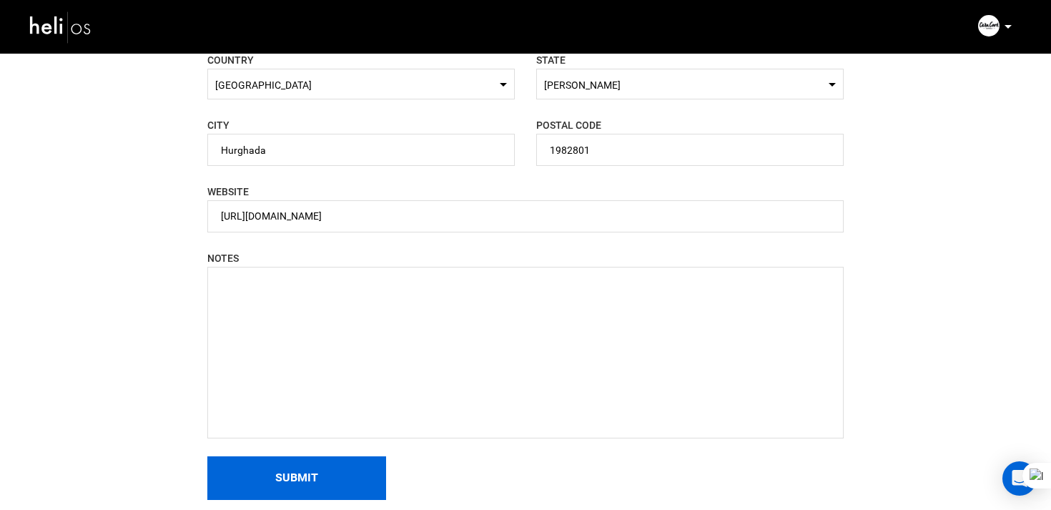
type input "Riah Kite Academy, Hurghada 2"
click at [315, 469] on button "Submit" at bounding box center [296, 478] width 179 height 44
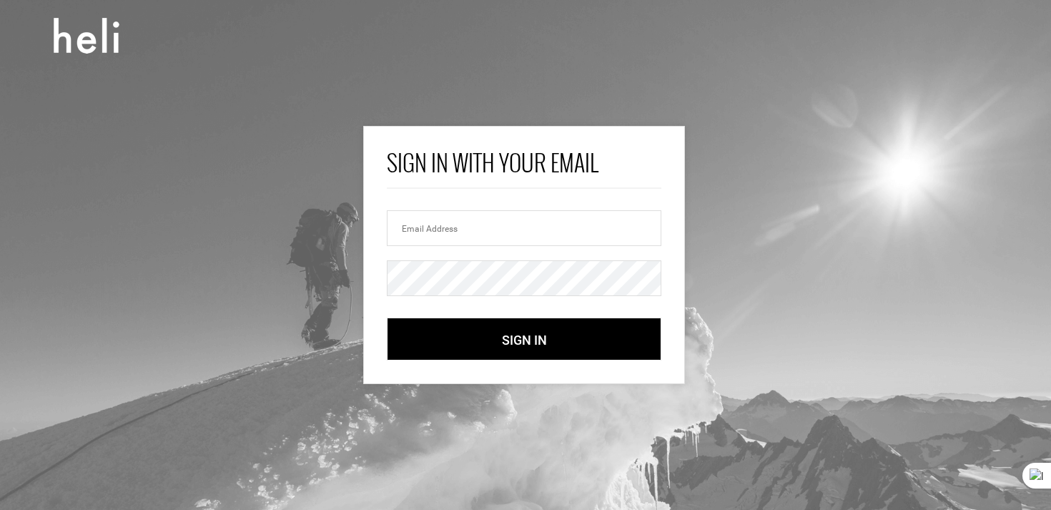
click at [470, 251] on form "Sign In With Your Email Please enter valid email. Please enter a password. Rong…" at bounding box center [524, 222] width 275 height 146
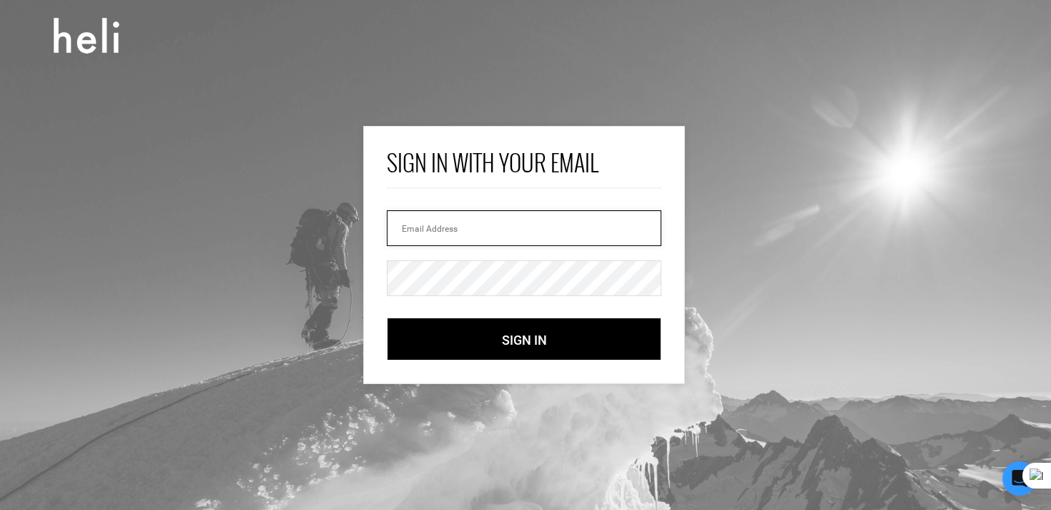
click at [475, 240] on input "email" at bounding box center [524, 228] width 275 height 36
paste input "email: riahkite@yopmail.com"
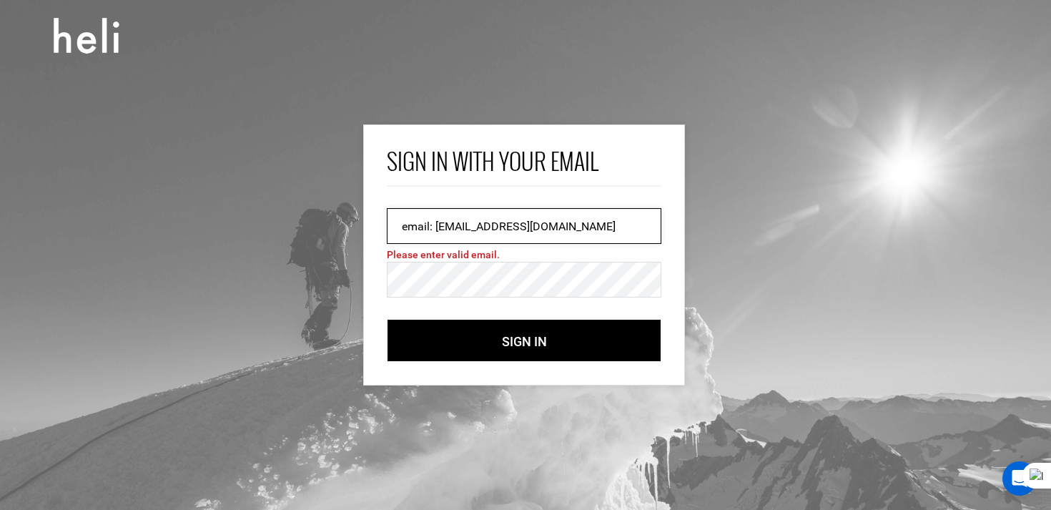
click at [433, 227] on input "email: riahkite@yopmail.com" at bounding box center [524, 226] width 275 height 36
drag, startPoint x: 435, startPoint y: 227, endPoint x: 340, endPoint y: 227, distance: 95.1
click at [340, 227] on section "Sign In With Your Email email: riahkite@yopmail.com Please enter valid email. P…" at bounding box center [525, 255] width 1051 height 510
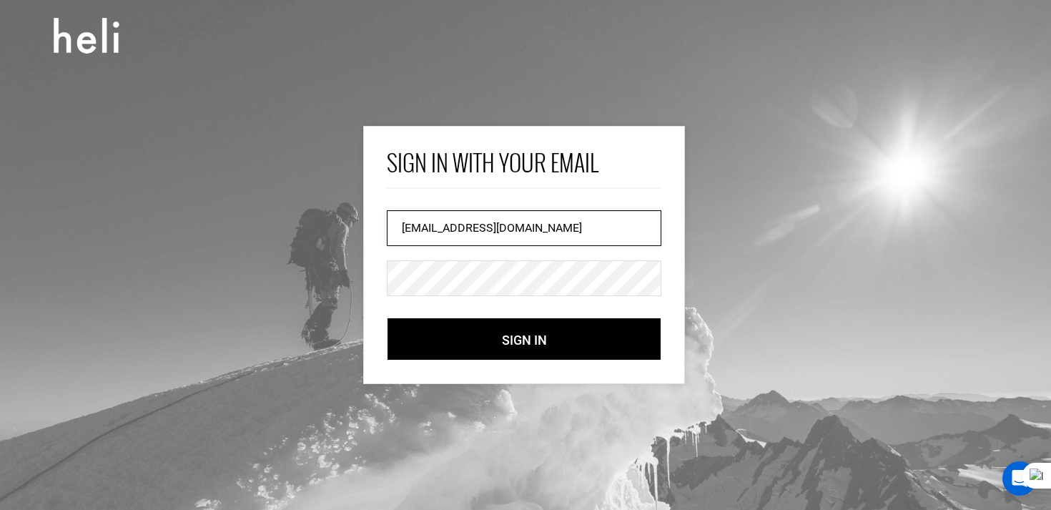
type input "riahkite@yopmail.com"
click at [454, 316] on div "Sign In With Your Email riahkite@yopmail.com Please enter valid email. Please e…" at bounding box center [524, 254] width 322 height 257
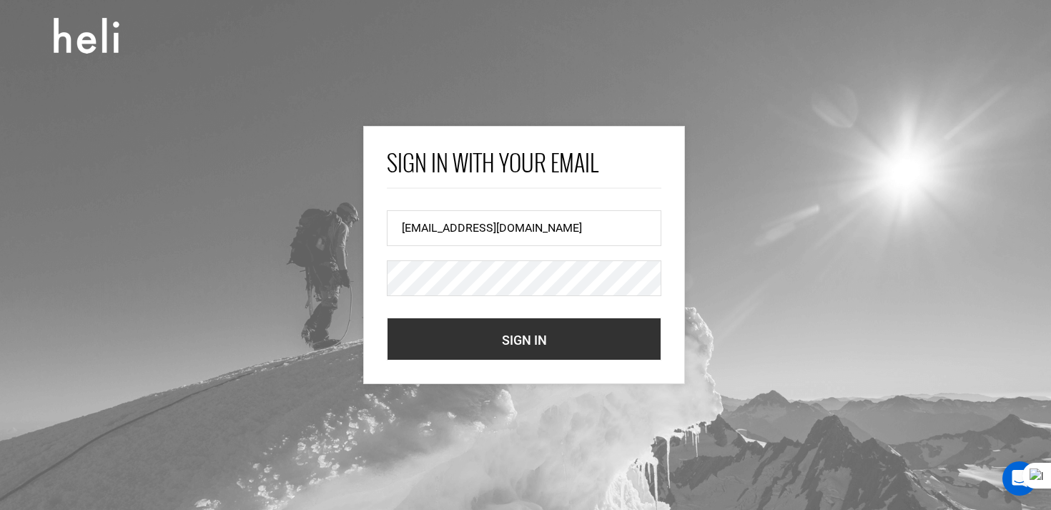
click at [454, 345] on button "Sign In" at bounding box center [524, 338] width 275 height 43
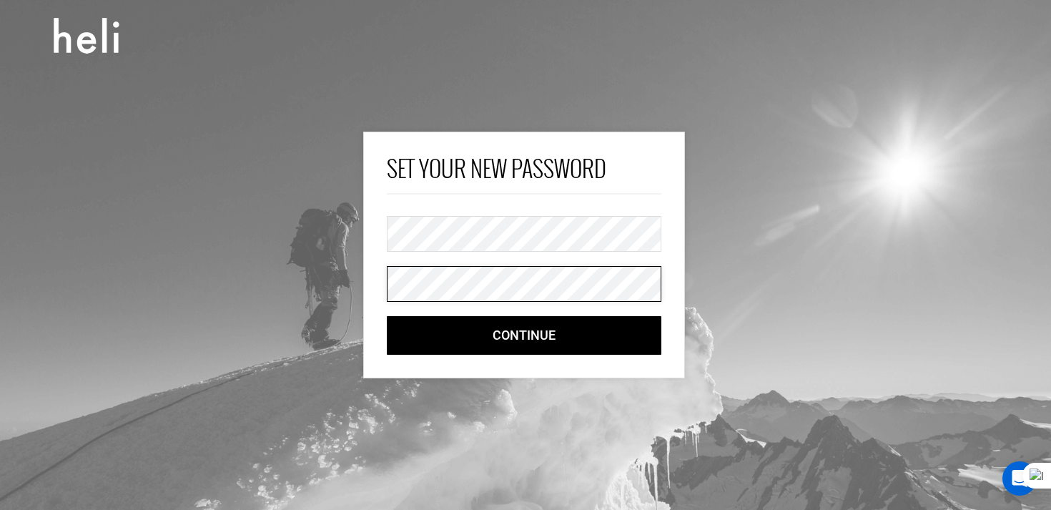
click at [387, 316] on button "Continue" at bounding box center [524, 335] width 275 height 39
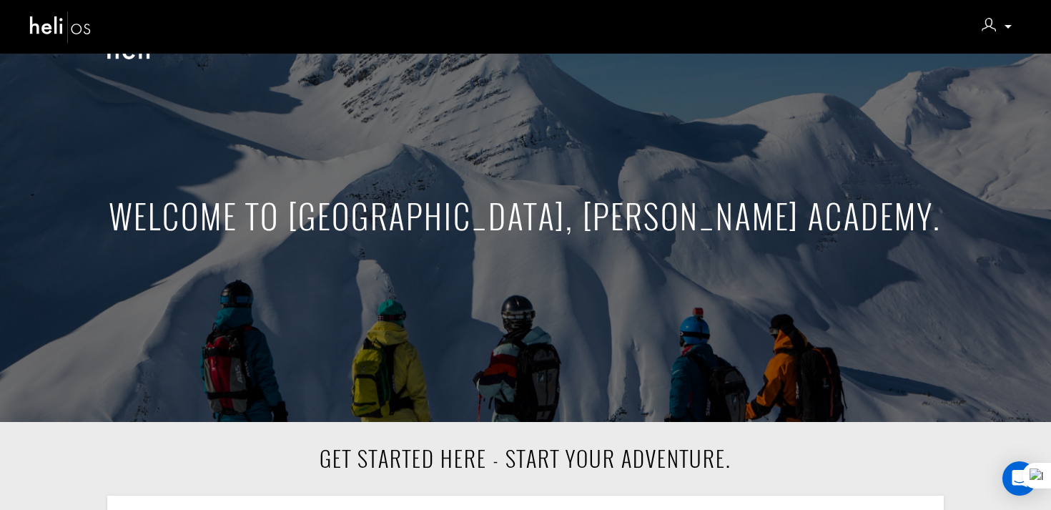
click at [87, 22] on img at bounding box center [61, 27] width 64 height 38
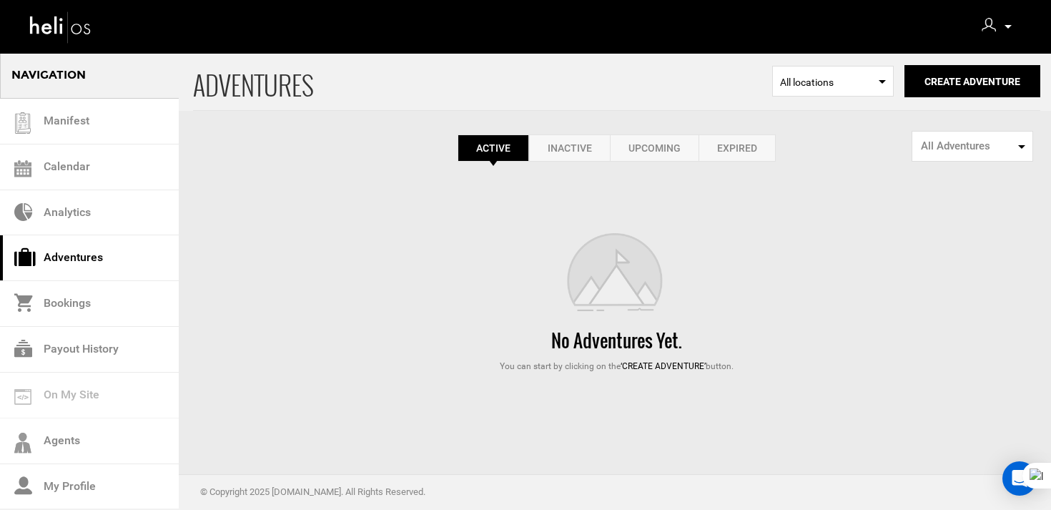
click at [992, 22] on img at bounding box center [989, 25] width 14 height 14
click at [989, 24] on div "Manifest Calendar Analytics Adventures Bookings Payout History Agents My Profil…" at bounding box center [525, 255] width 1051 height 510
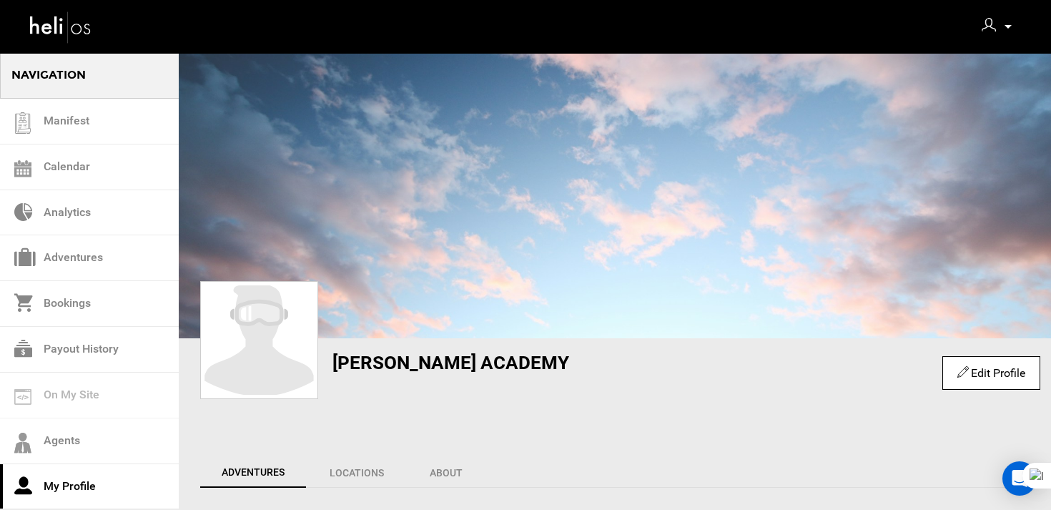
scroll to position [92, 0]
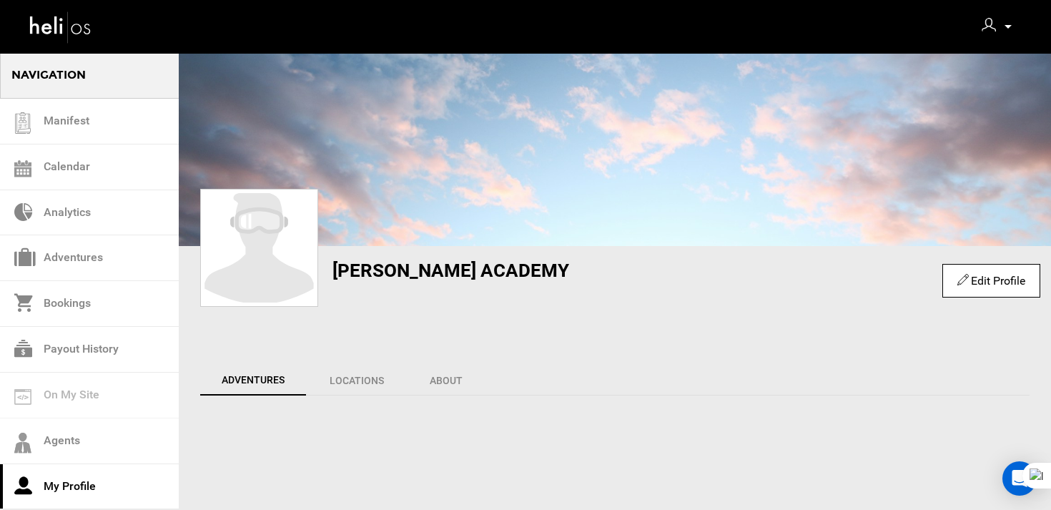
click at [961, 298] on div "Edit Profile" at bounding box center [991, 284] width 98 height 48
click at [965, 292] on div "Edit Profile" at bounding box center [991, 281] width 98 height 34
